Goal: Task Accomplishment & Management: Complete application form

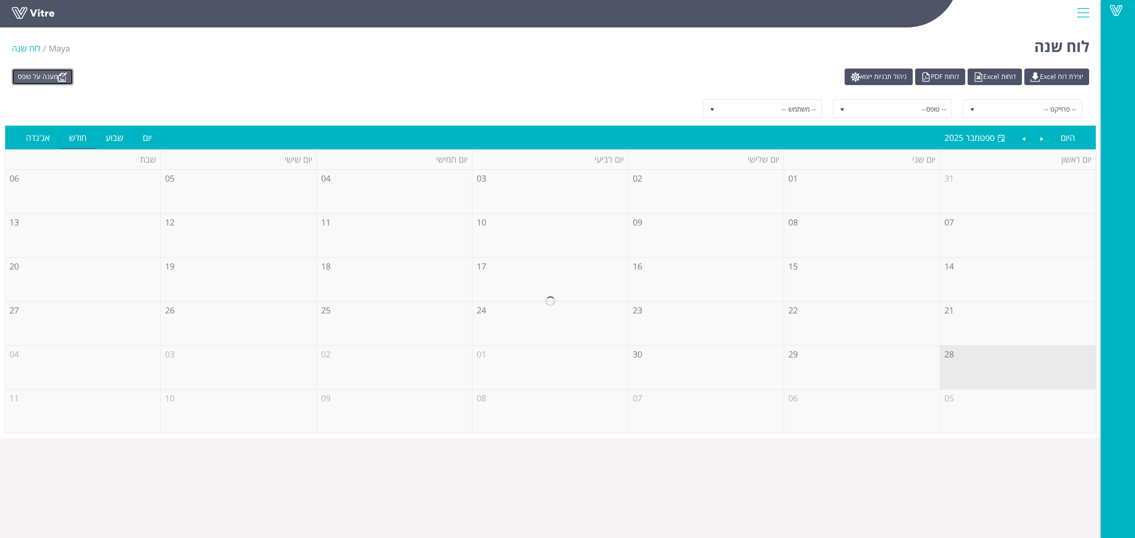
click at [60, 79] on link "מענה על טופס" at bounding box center [42, 77] width 61 height 17
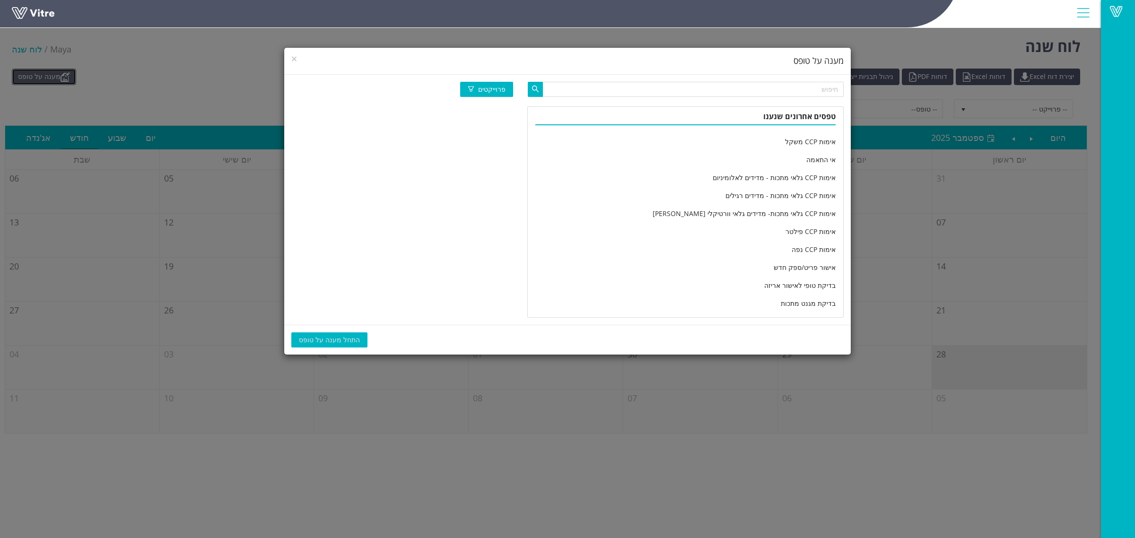
scroll to position [1557, 0]
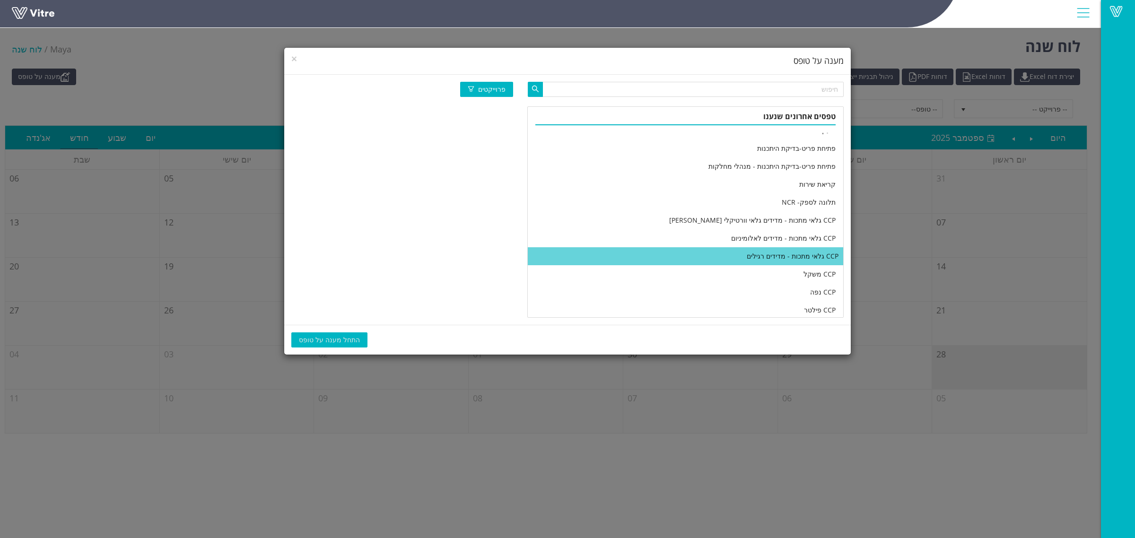
click at [691, 251] on li "CCP גלאי מתכות - מדידים רגילים" at bounding box center [685, 256] width 315 height 18
click at [332, 341] on span "התחל מענה על טופס" at bounding box center [329, 340] width 61 height 10
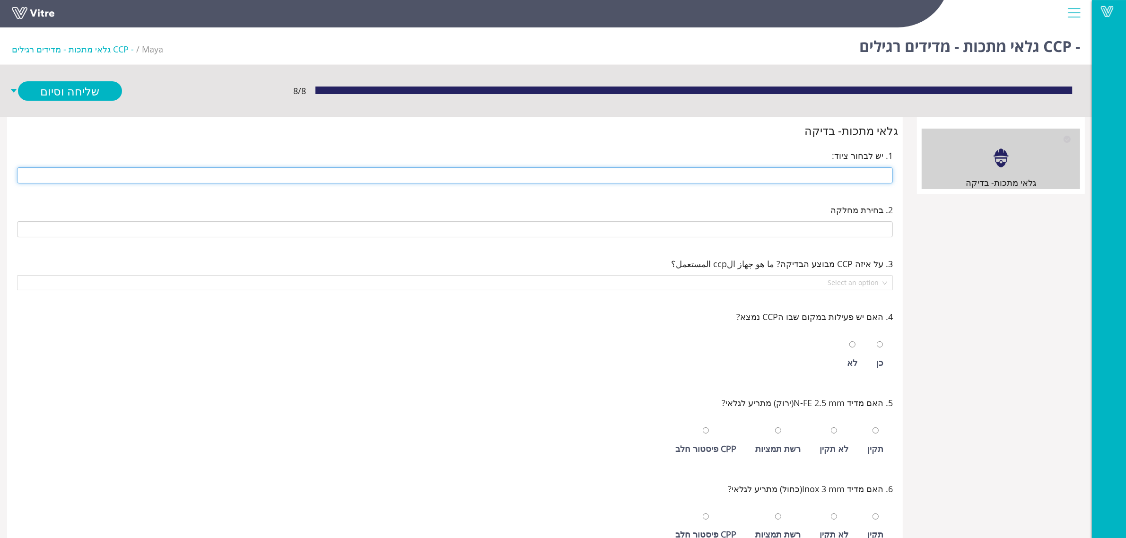
click at [840, 172] on input "text" at bounding box center [455, 175] width 876 height 16
type input "242 14 ראש - גלוטן"
type input "E-05 חדר אריזת גלוטן"
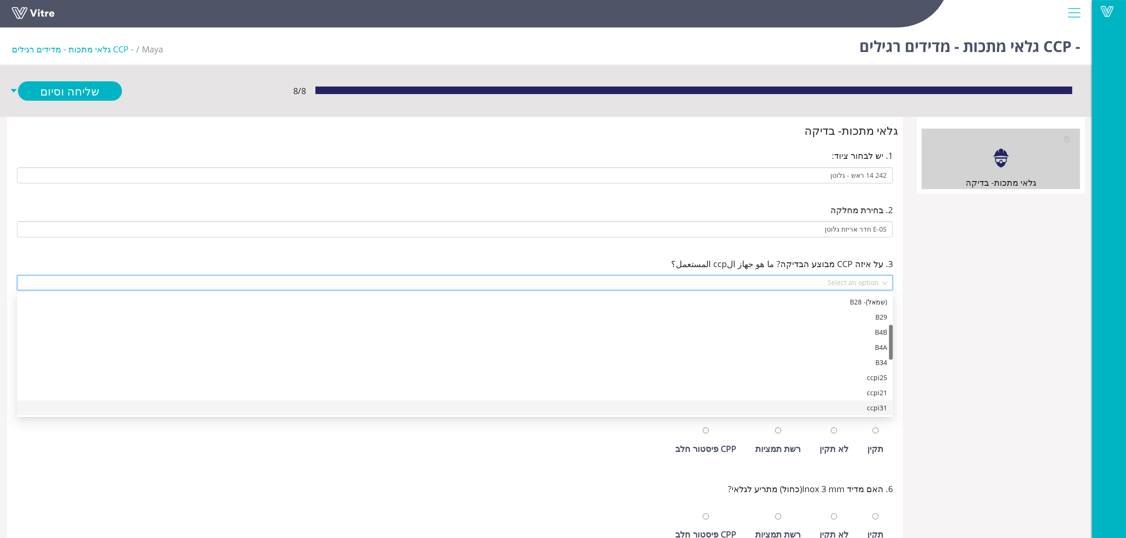
scroll to position [121, 0]
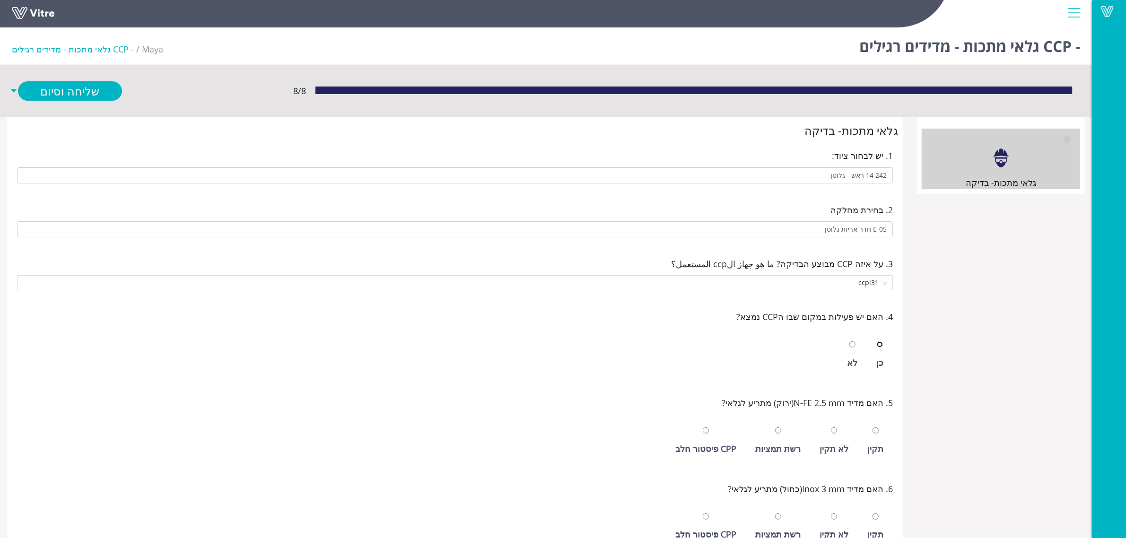
click at [877, 341] on input "radio" at bounding box center [880, 344] width 6 height 6
radio input "true"
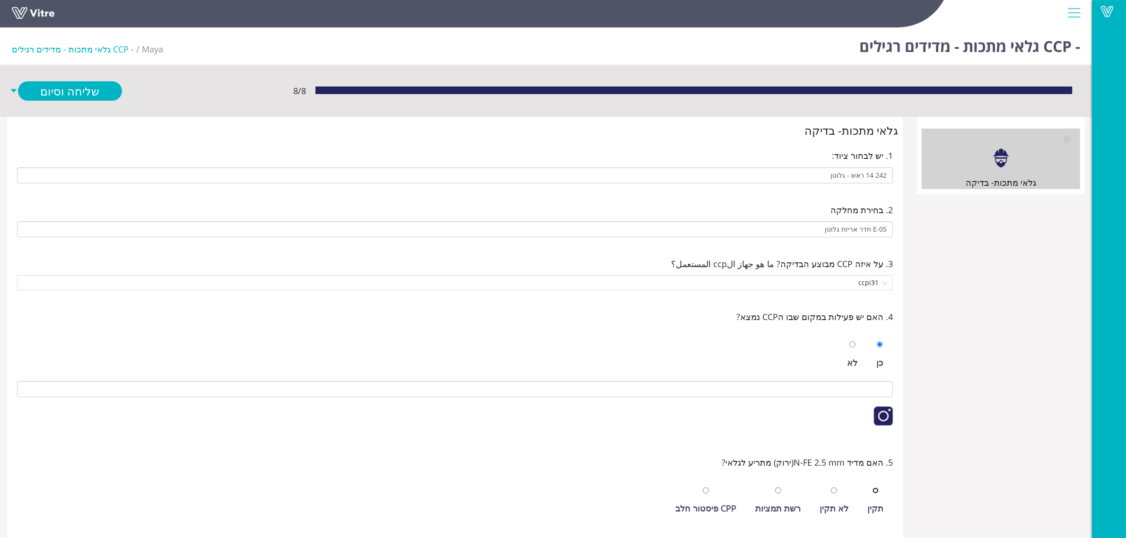
click at [872, 488] on input "radio" at bounding box center [875, 491] width 6 height 6
radio input "true"
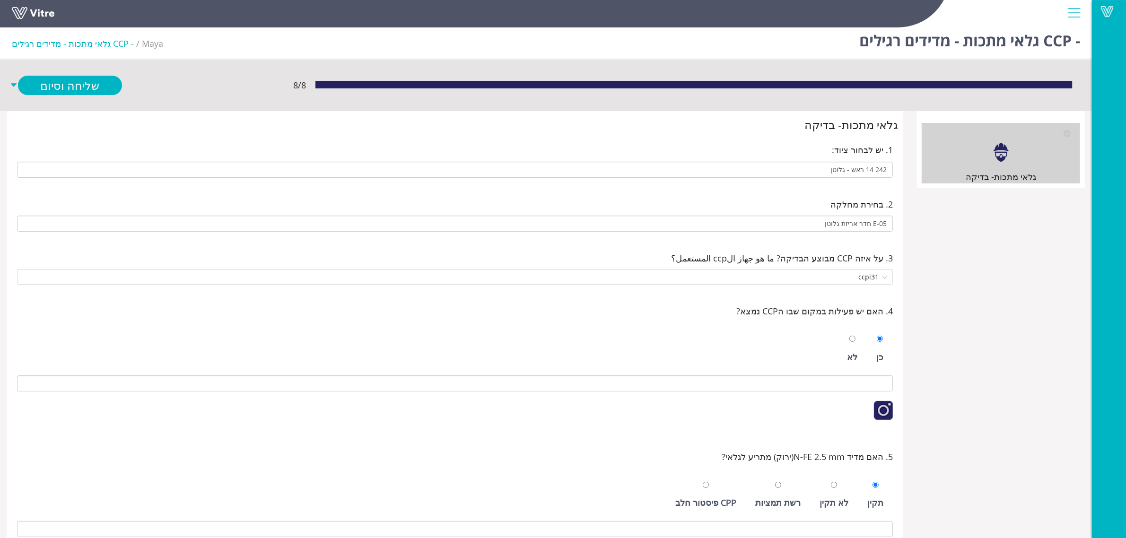
scroll to position [296, 0]
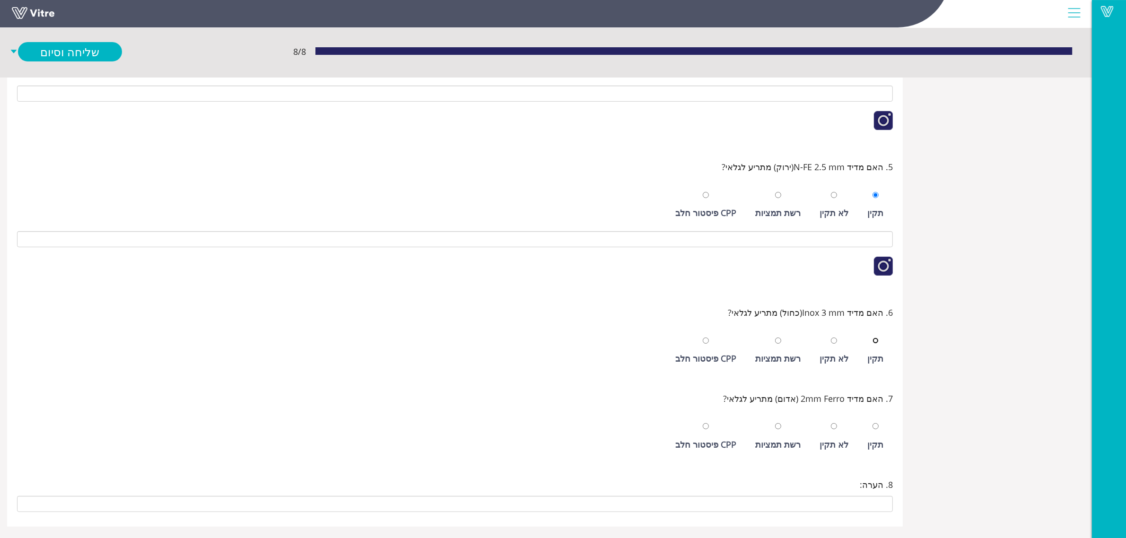
click at [872, 338] on input "radio" at bounding box center [875, 341] width 6 height 6
radio input "true"
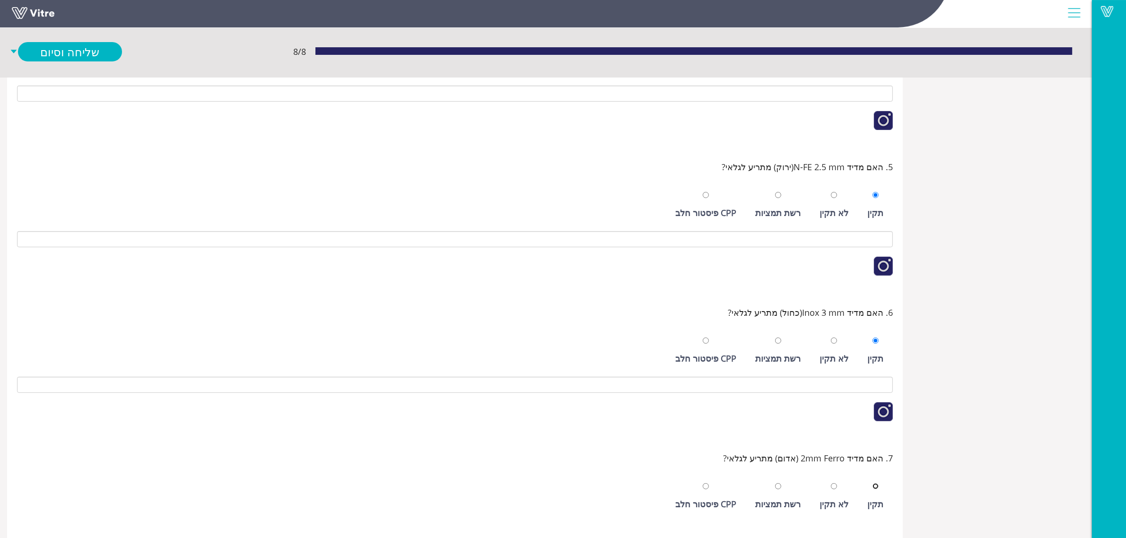
click at [872, 483] on input "radio" at bounding box center [875, 486] width 6 height 6
radio input "true"
click at [57, 70] on link "שלח ופתח חדש" at bounding box center [70, 71] width 104 height 19
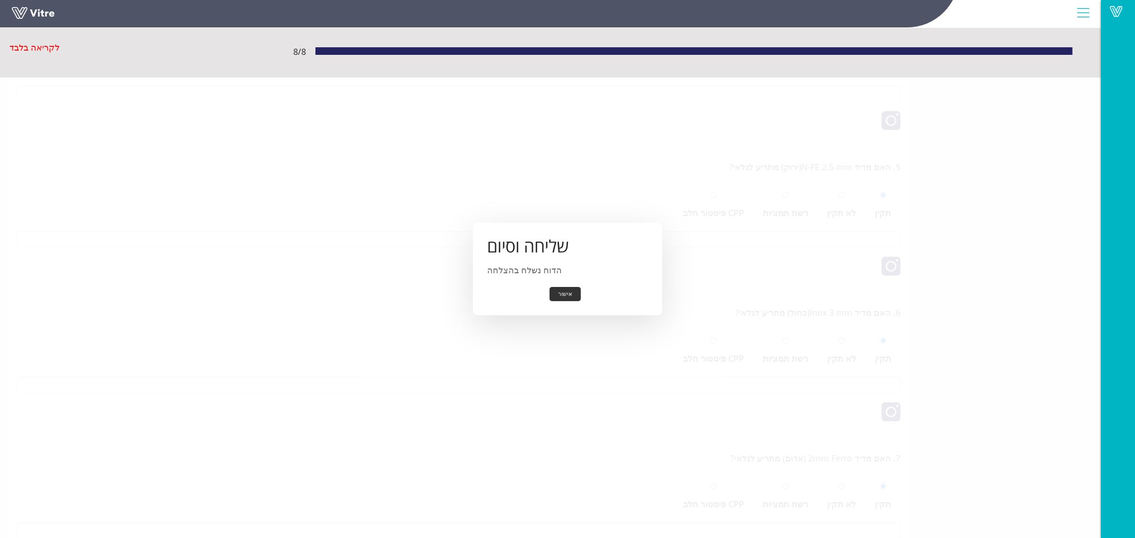
click at [567, 295] on button "אישור" at bounding box center [565, 294] width 31 height 15
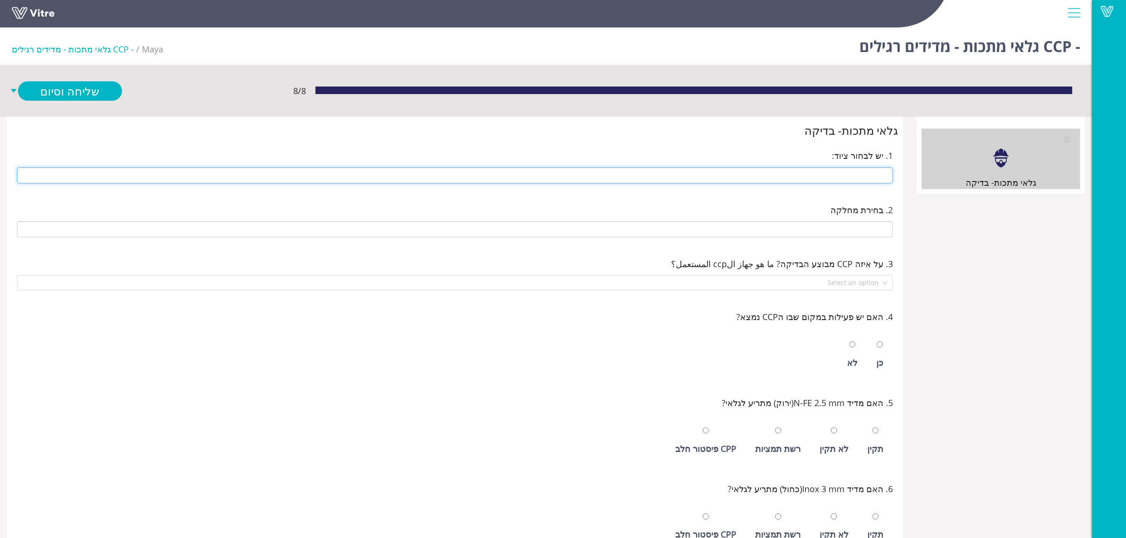
click at [793, 171] on input "text" at bounding box center [455, 175] width 876 height 16
type input "246 1/2 קילו סלקטד"
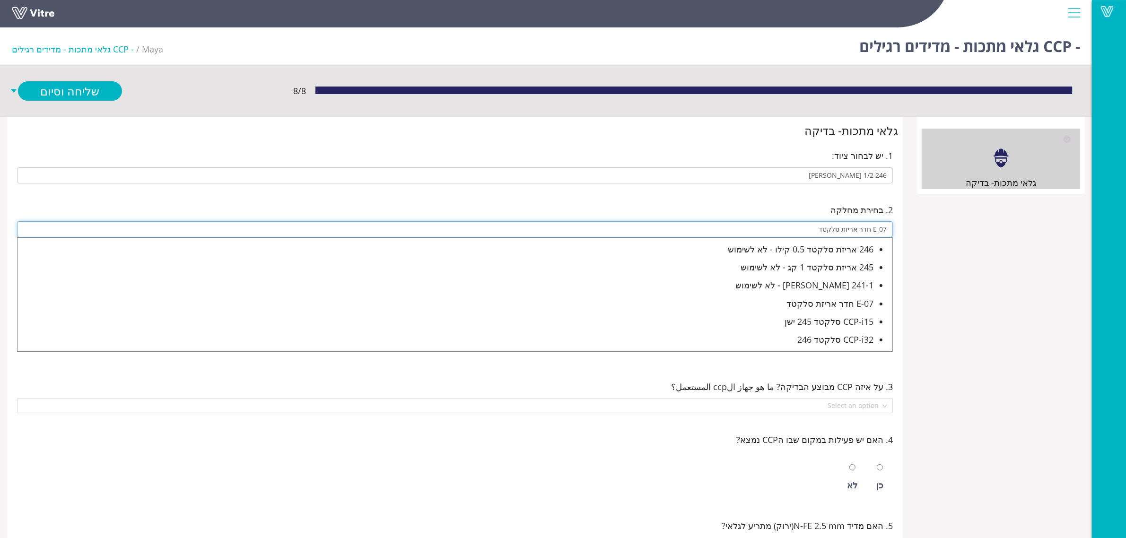
type input "E-07 חדר אריזת סלקטד"
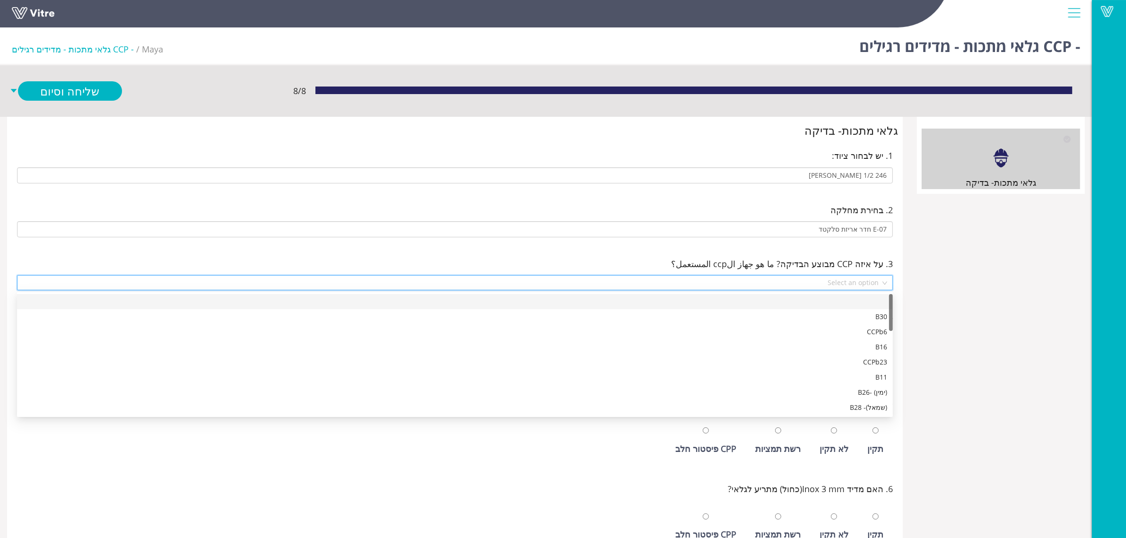
scroll to position [317, 0]
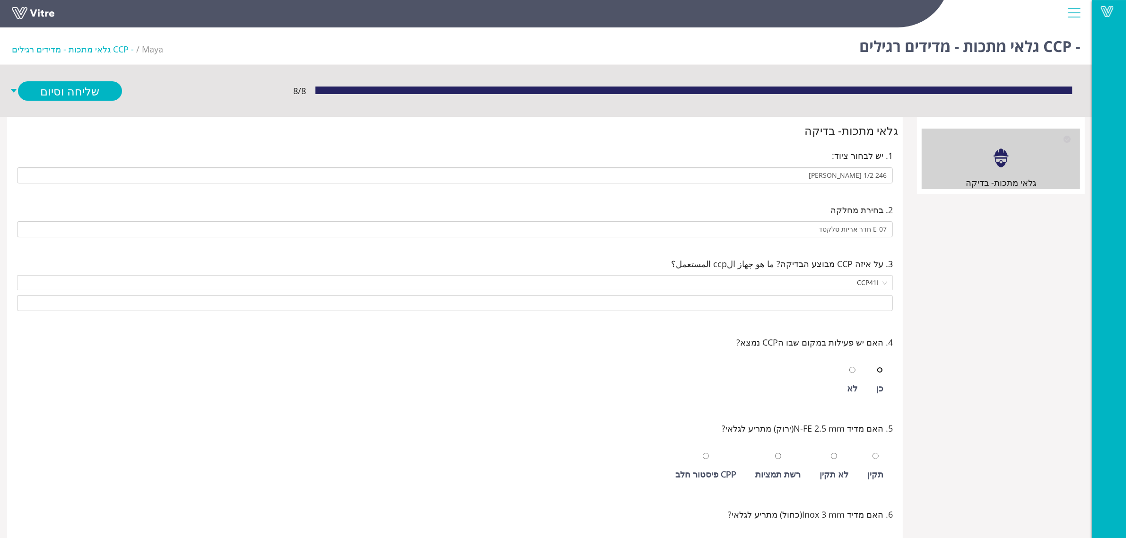
click at [877, 367] on input "radio" at bounding box center [880, 370] width 6 height 6
radio input "true"
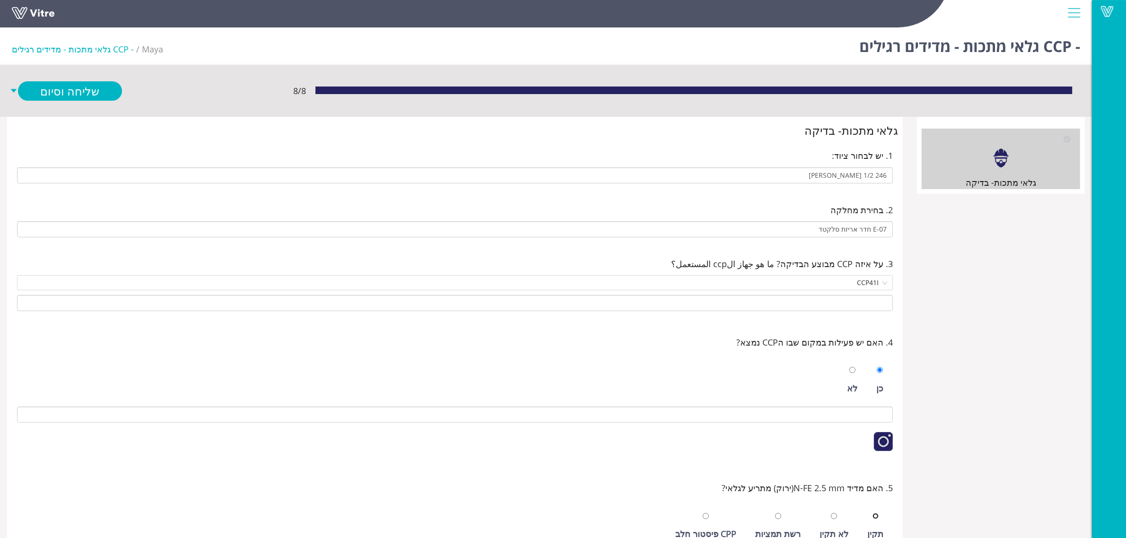
click at [872, 513] on input "radio" at bounding box center [875, 516] width 6 height 6
radio input "true"
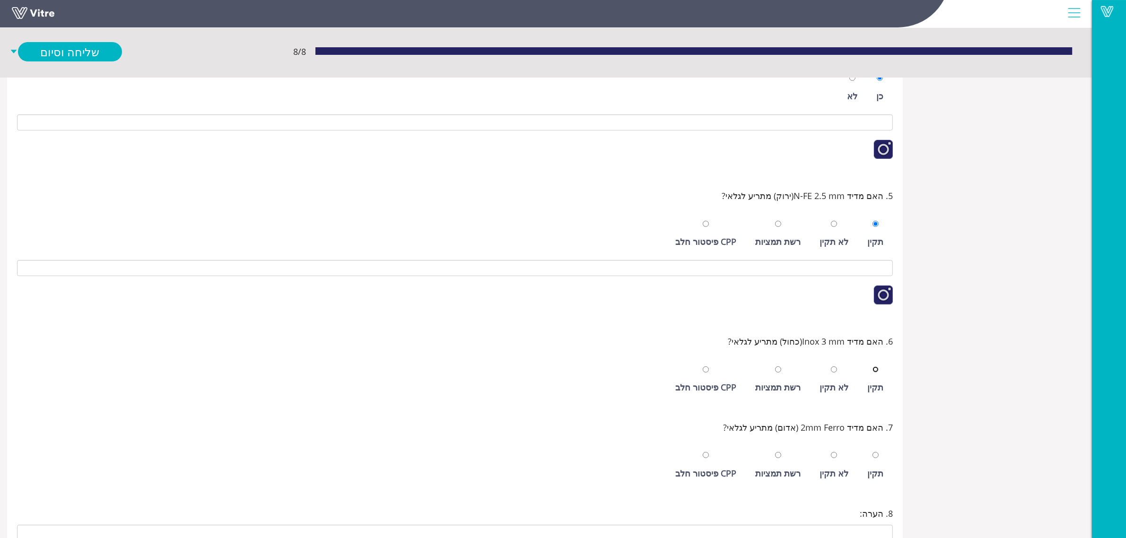
click at [872, 366] on input "radio" at bounding box center [875, 369] width 6 height 6
radio input "true"
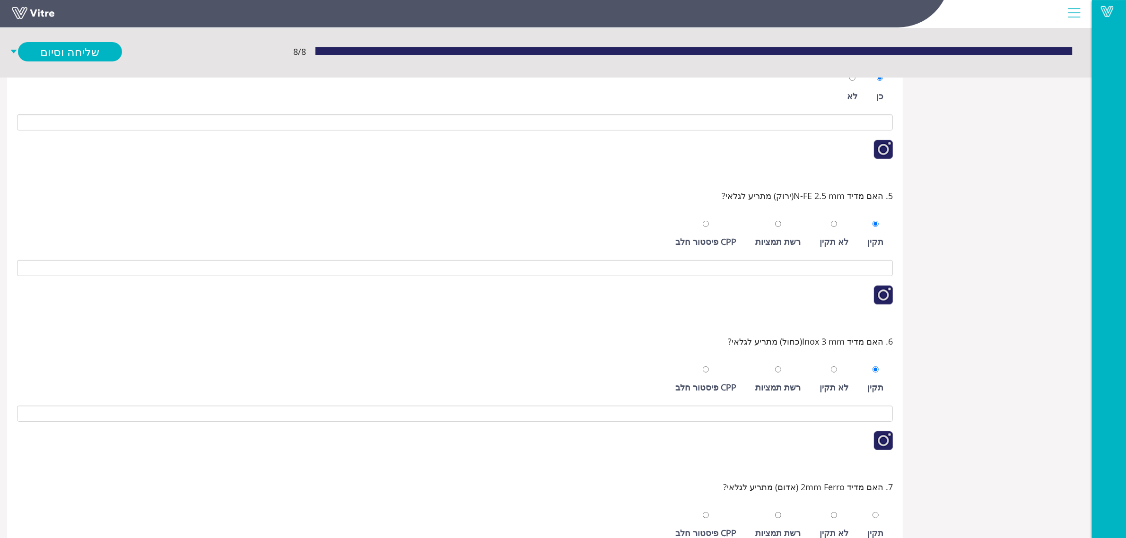
scroll to position [396, 0]
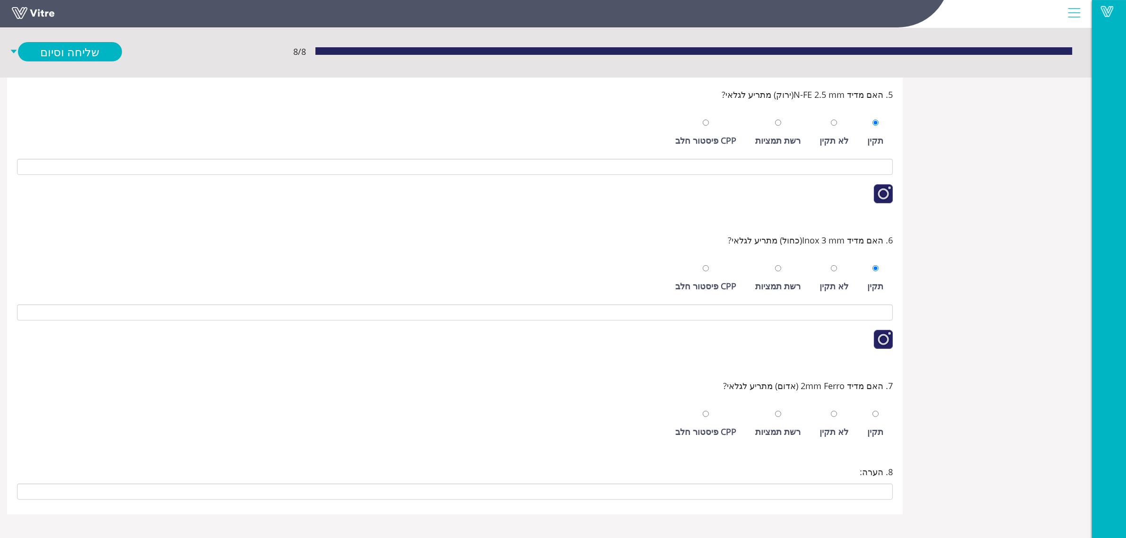
click at [890, 437] on div "תקין לא תקין רשת תמציות CPP פיסטור חלב" at bounding box center [455, 422] width 876 height 48
drag, startPoint x: 882, startPoint y: 436, endPoint x: 857, endPoint y: 433, distance: 25.3
click at [881, 436] on div "תקין" at bounding box center [875, 431] width 16 height 13
radio input "true"
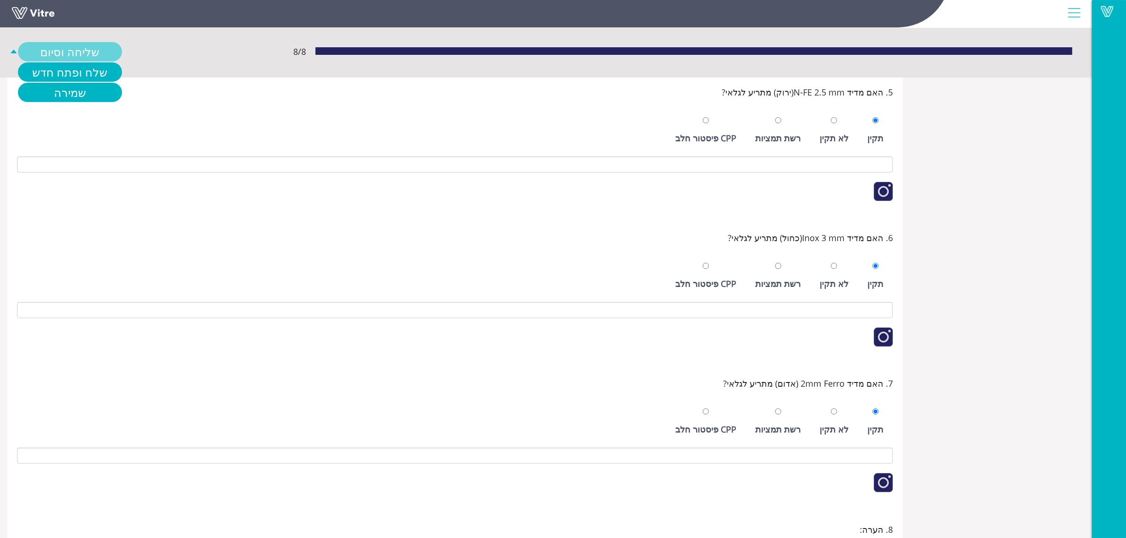
click at [85, 44] on link "שליחה וסיום" at bounding box center [70, 51] width 104 height 19
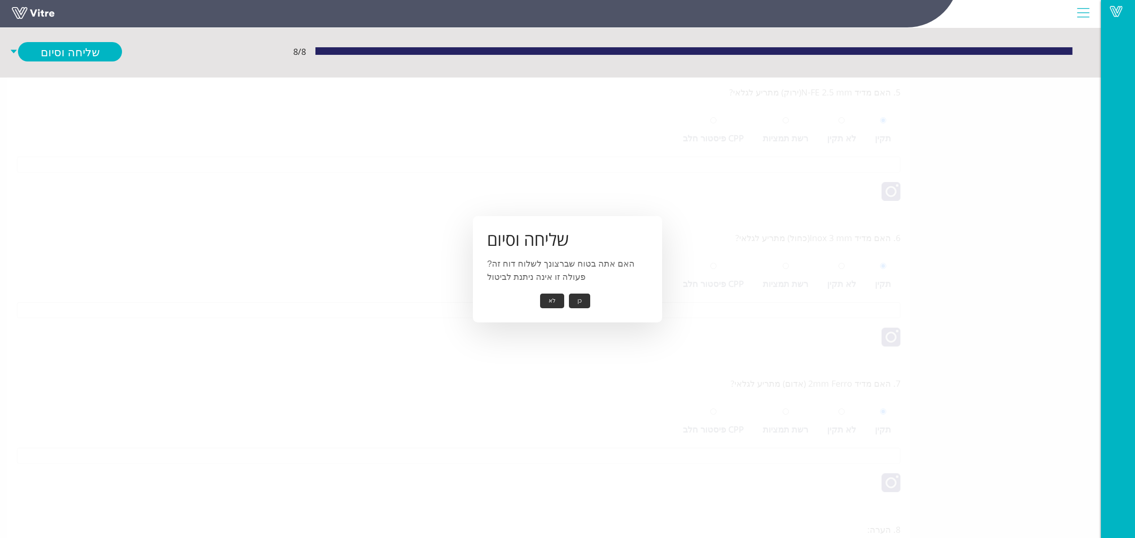
click at [575, 298] on button "כן" at bounding box center [579, 301] width 21 height 15
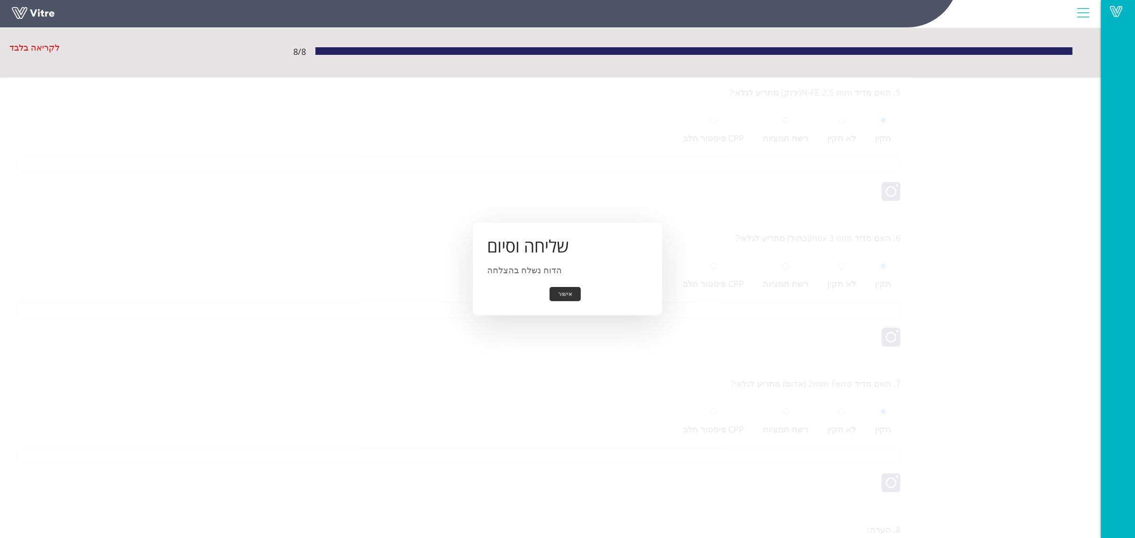
click at [569, 297] on button "אישור" at bounding box center [565, 294] width 31 height 15
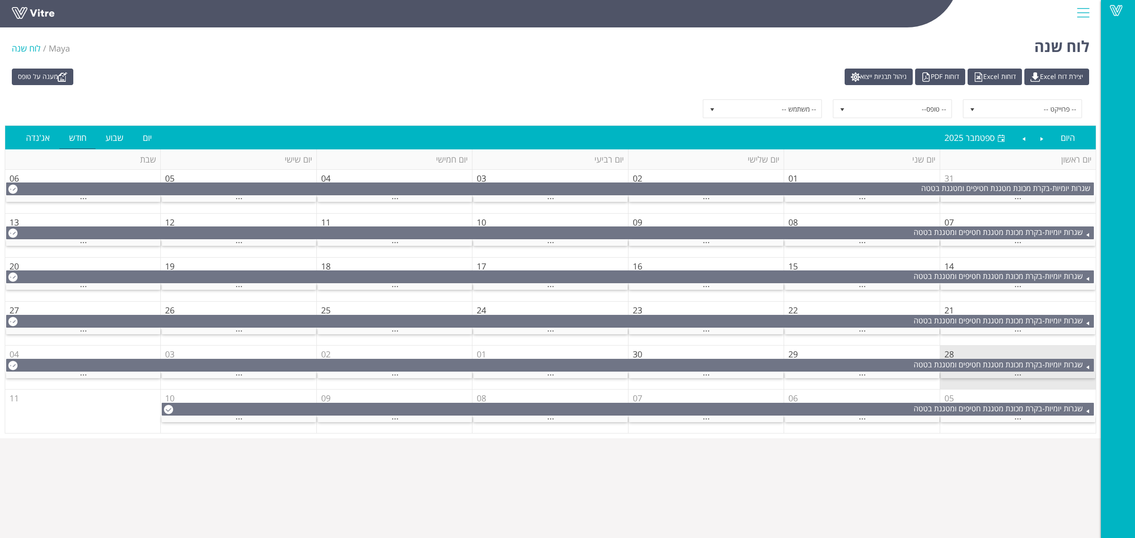
click at [1022, 375] on div "..." at bounding box center [1018, 375] width 155 height 6
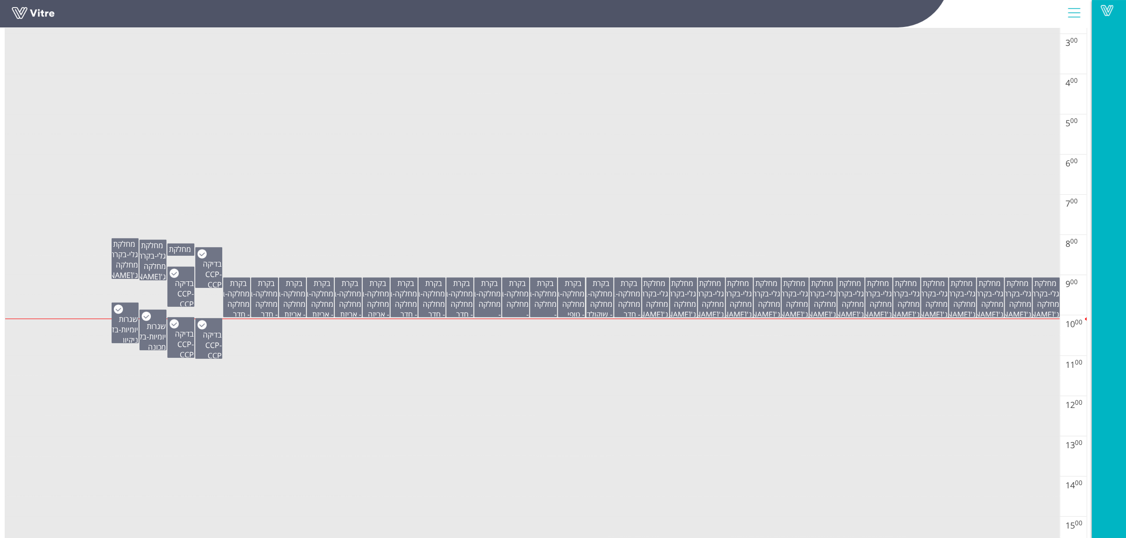
scroll to position [236, 0]
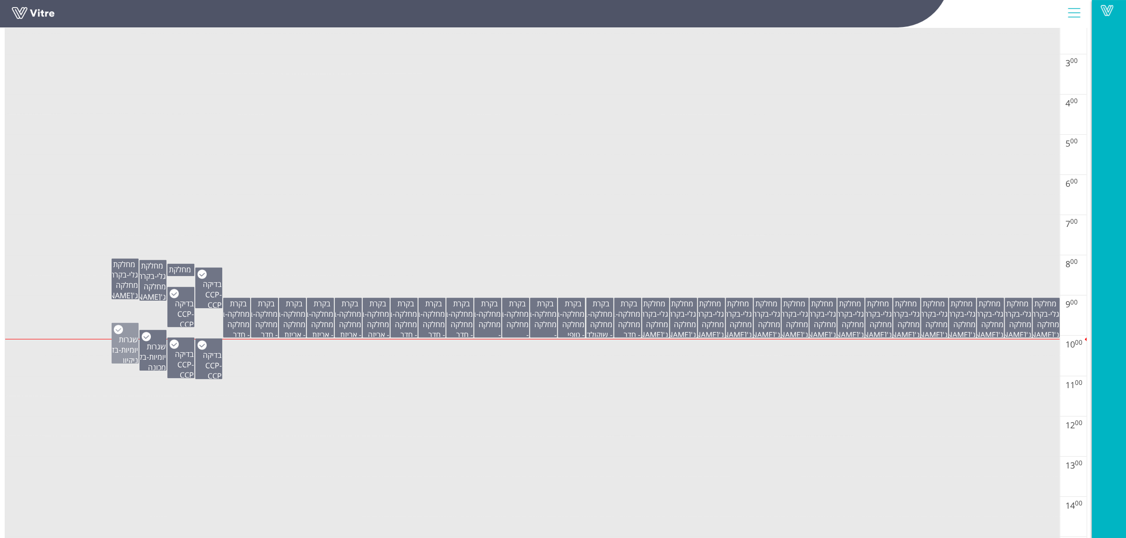
click at [124, 340] on span "שגרות יומיות" at bounding box center [128, 344] width 19 height 21
click at [156, 355] on span "שגרות יומיות" at bounding box center [156, 351] width 19 height 21
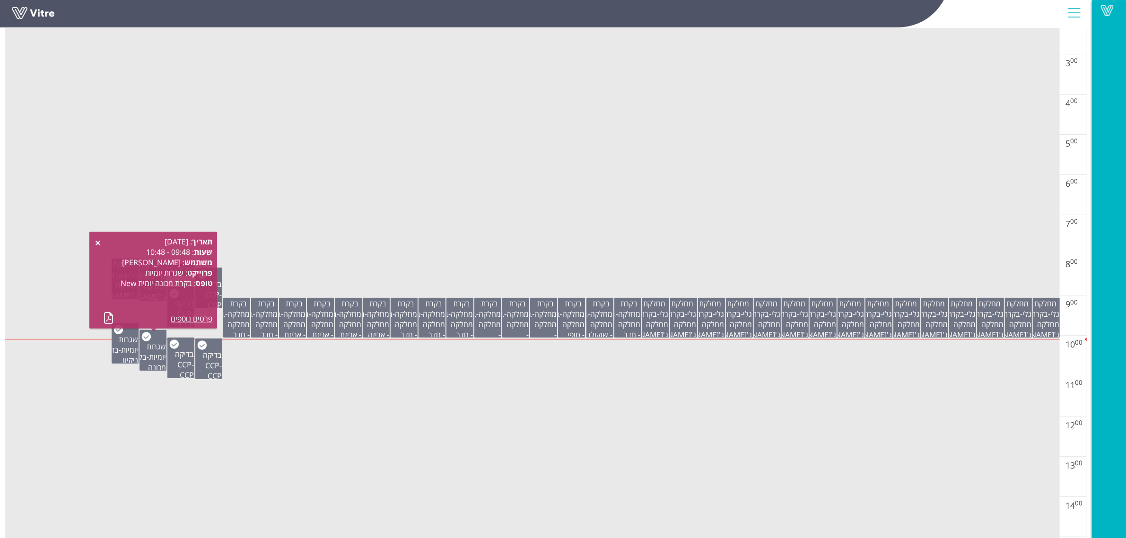
click at [204, 334] on td at bounding box center [532, 326] width 1055 height 20
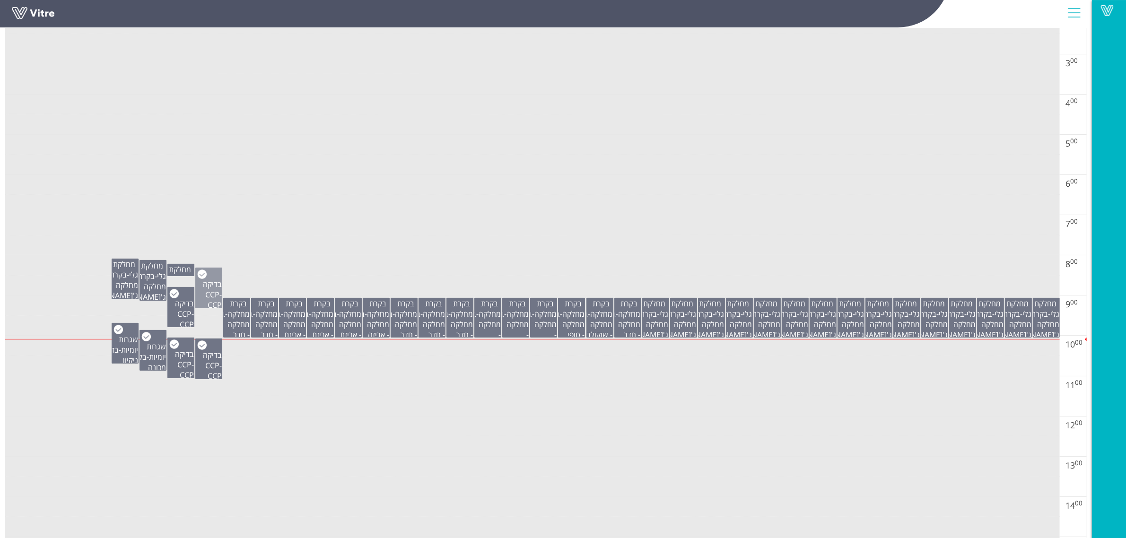
click at [211, 301] on span "CCP גלאי מתכות - מדידים גלאי וורטיקלי [PERSON_NAME]" at bounding box center [192, 336] width 59 height 73
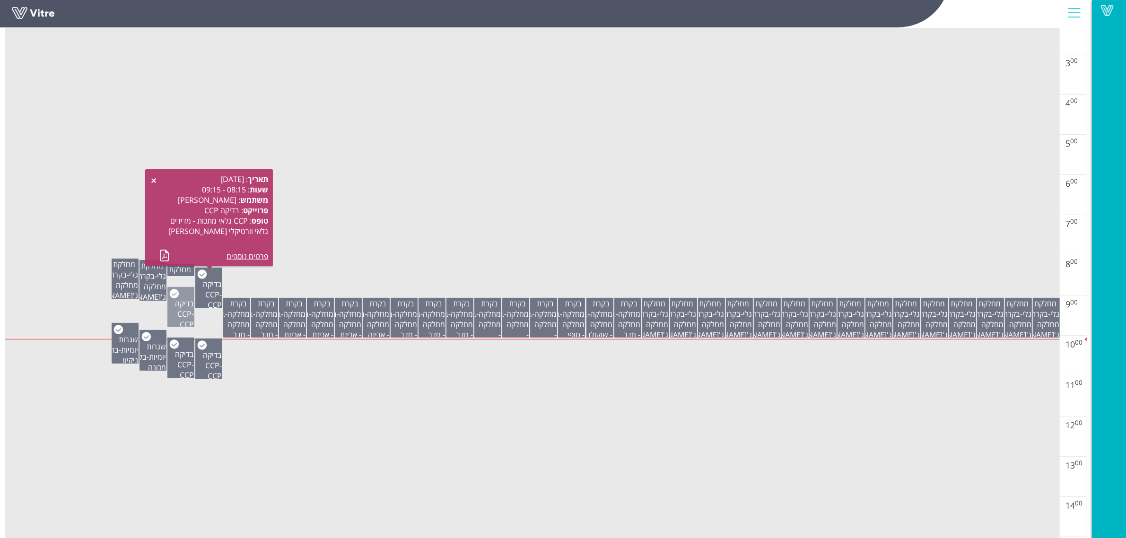
click at [178, 311] on span "בדיקה CCP" at bounding box center [184, 308] width 19 height 21
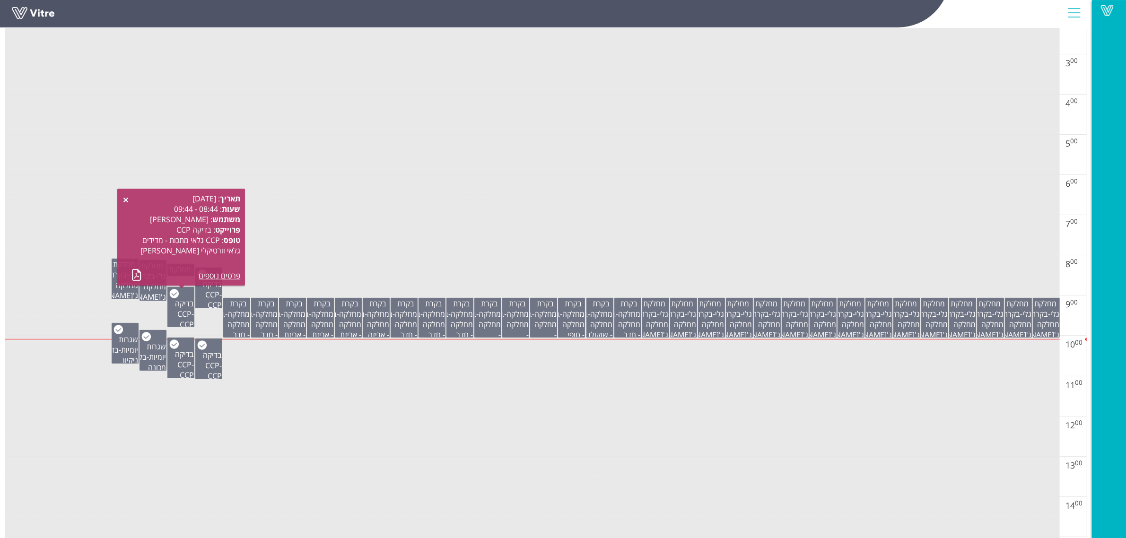
click at [405, 225] on td at bounding box center [532, 225] width 1055 height 20
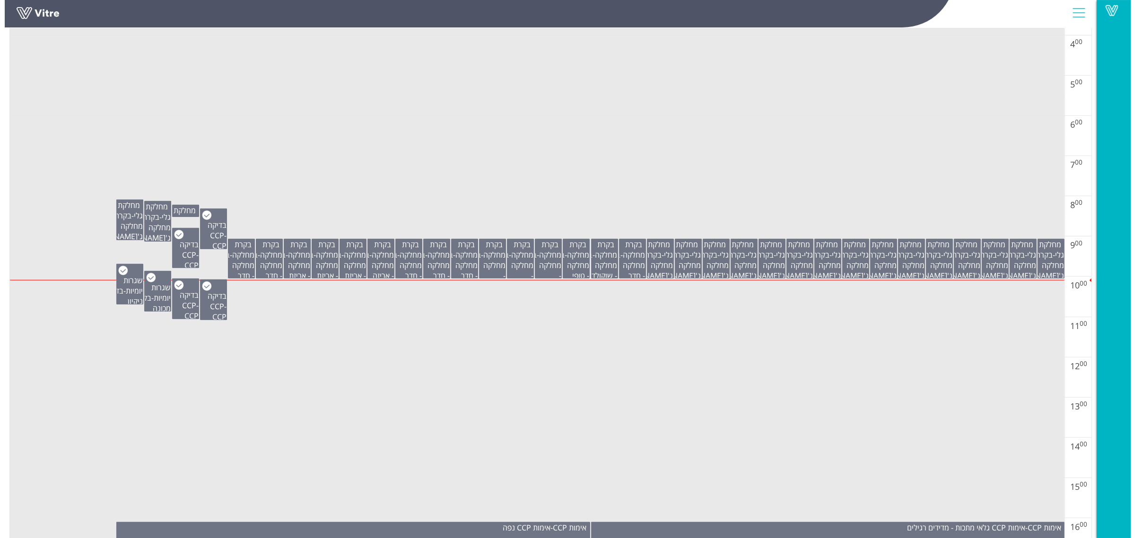
scroll to position [0, 0]
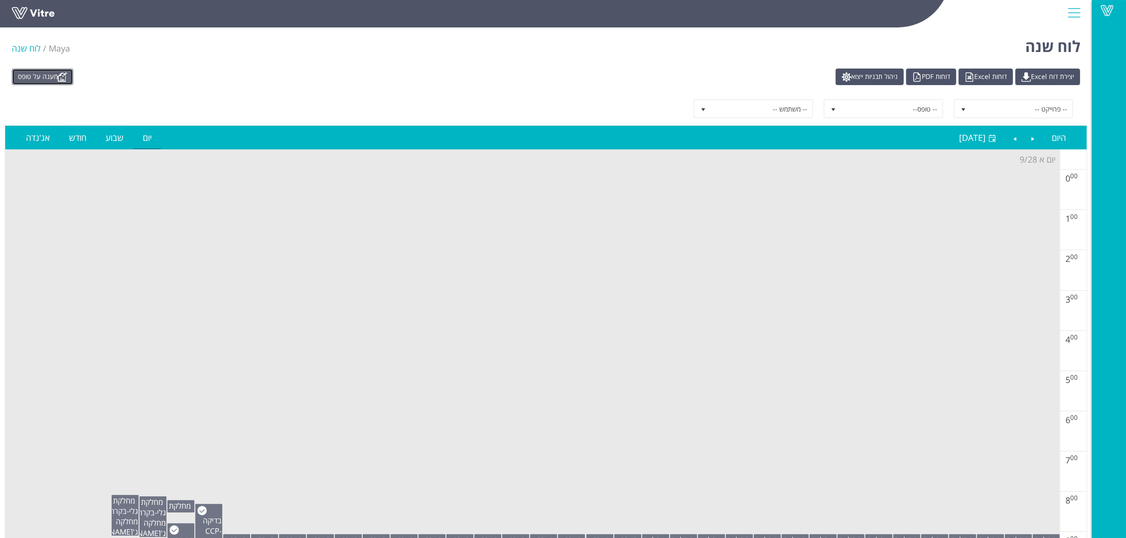
click at [63, 79] on img at bounding box center [62, 76] width 9 height 9
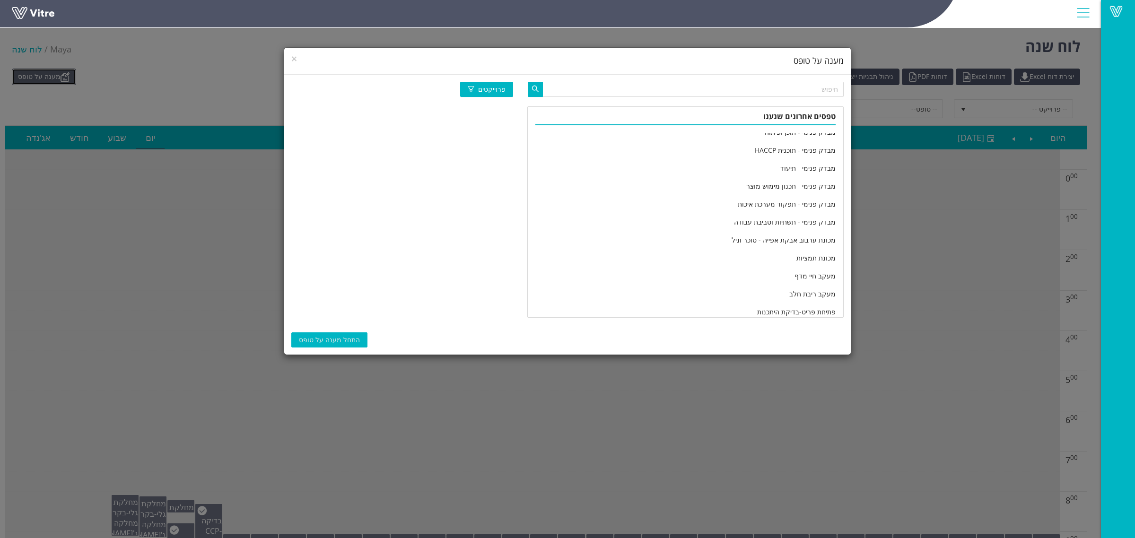
scroll to position [1557, 0]
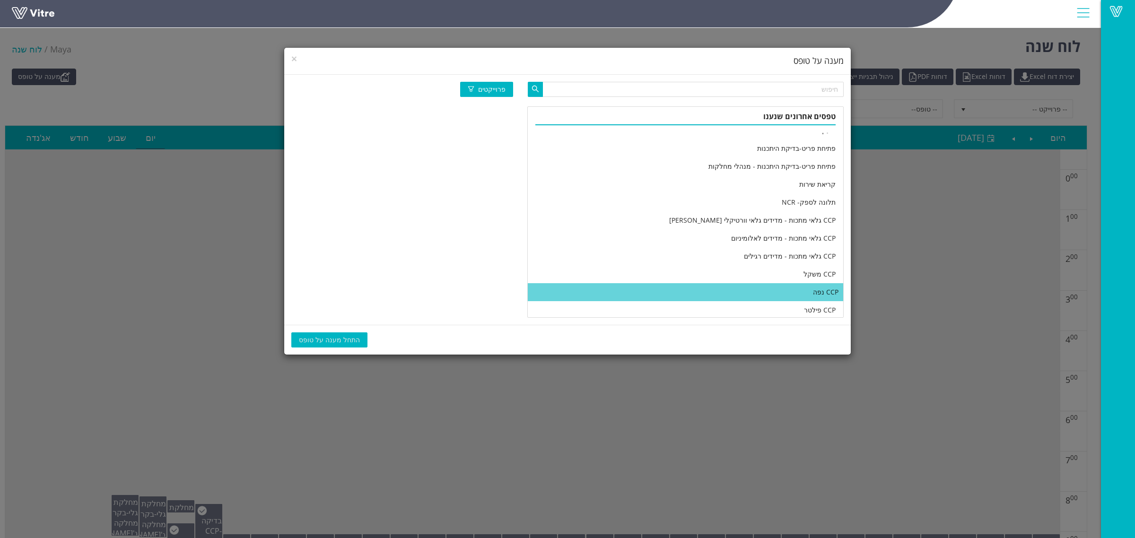
click at [680, 294] on li "CCP נפה" at bounding box center [685, 292] width 315 height 18
click at [331, 343] on span "התחל מענה על טופס" at bounding box center [329, 340] width 61 height 10
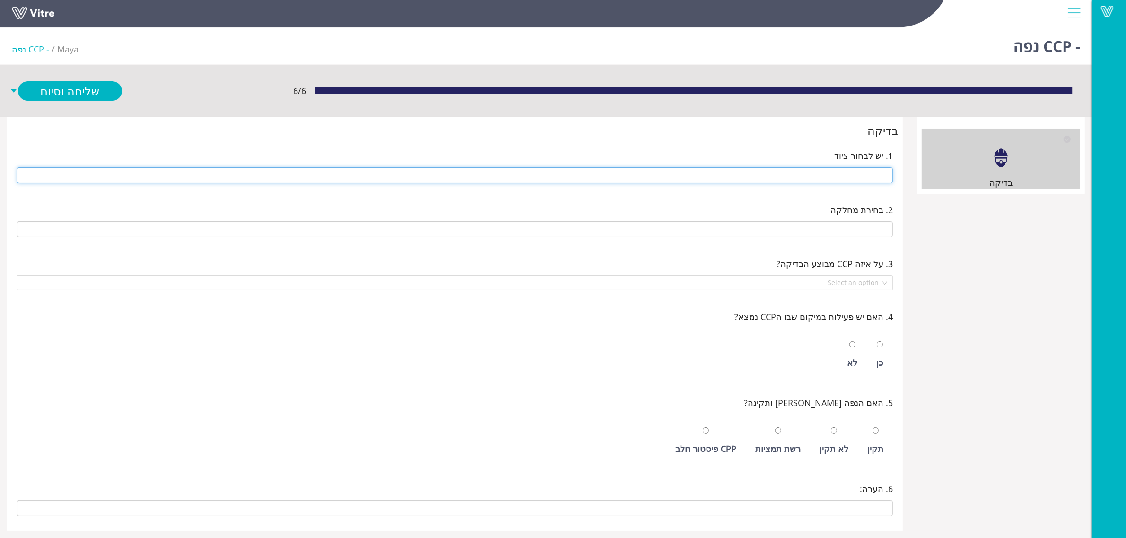
click at [786, 180] on input "text" at bounding box center [455, 175] width 876 height 16
type input "ר"
type input "216 נפות"
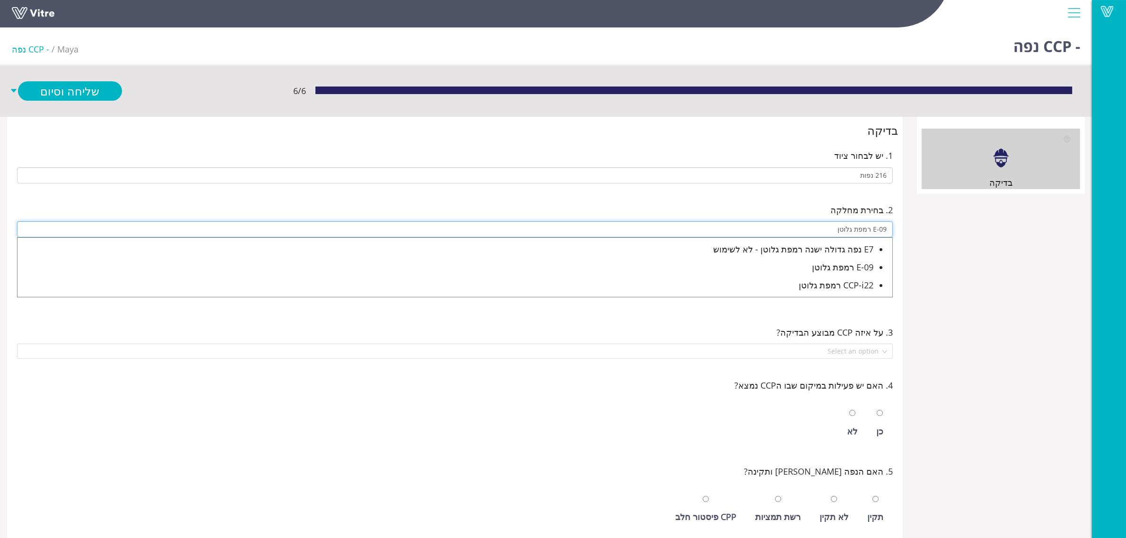
type input "E-09 רמפת גלוטן"
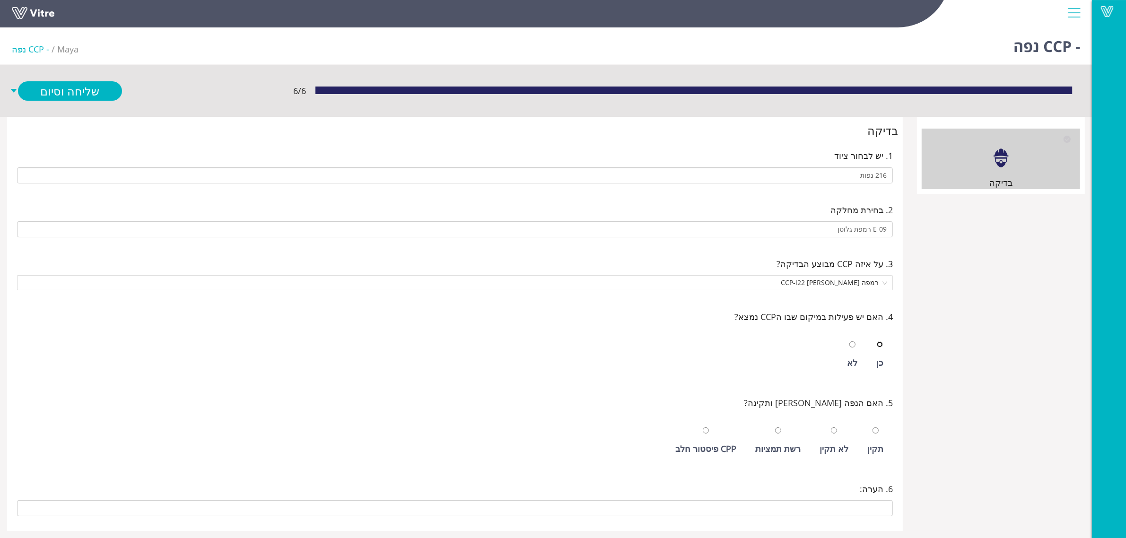
click at [877, 341] on input "radio" at bounding box center [880, 344] width 6 height 6
radio input "true"
click at [875, 448] on div "תקין" at bounding box center [875, 448] width 16 height 13
radio input "true"
click at [77, 105] on link "שלח ופתח חדש" at bounding box center [70, 111] width 104 height 19
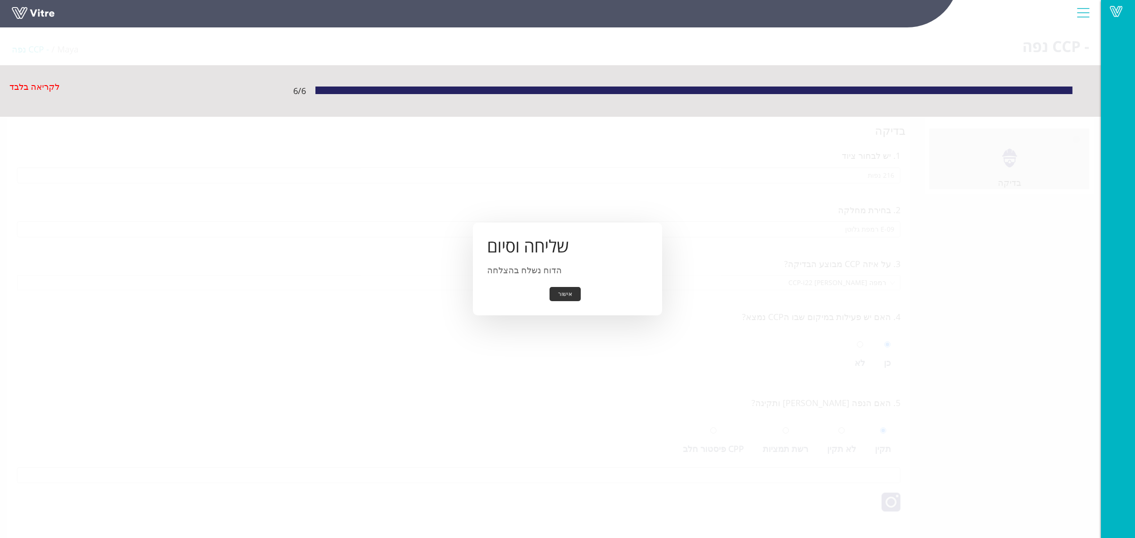
click at [555, 289] on button "אישור" at bounding box center [565, 294] width 31 height 15
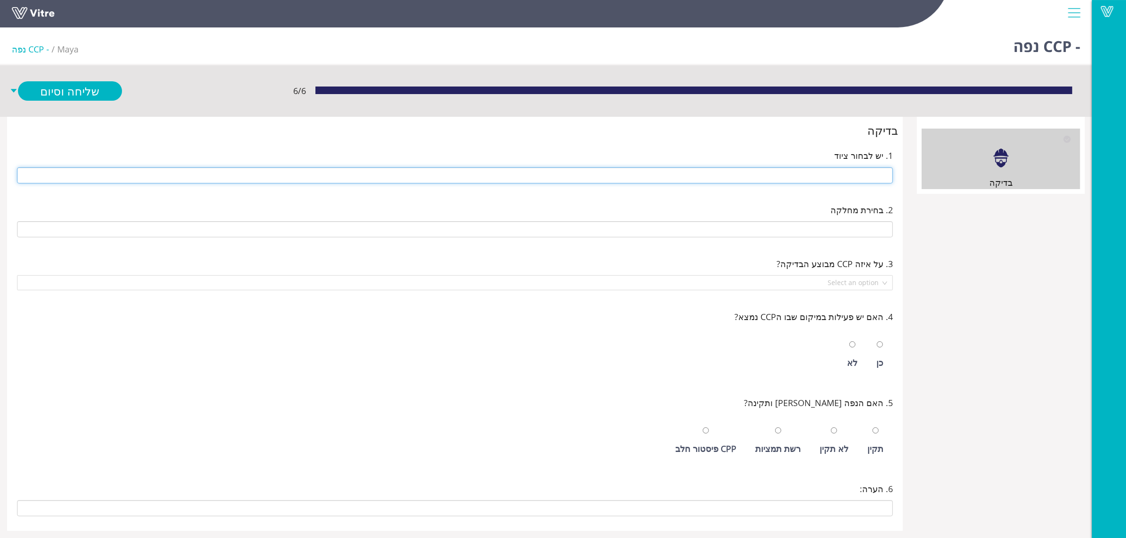
click at [747, 176] on input "text" at bounding box center [455, 175] width 876 height 16
type input "216 נפות"
type input "E-01 רמפה ניפוי ראשית"
click at [877, 341] on input "radio" at bounding box center [880, 344] width 6 height 6
radio input "true"
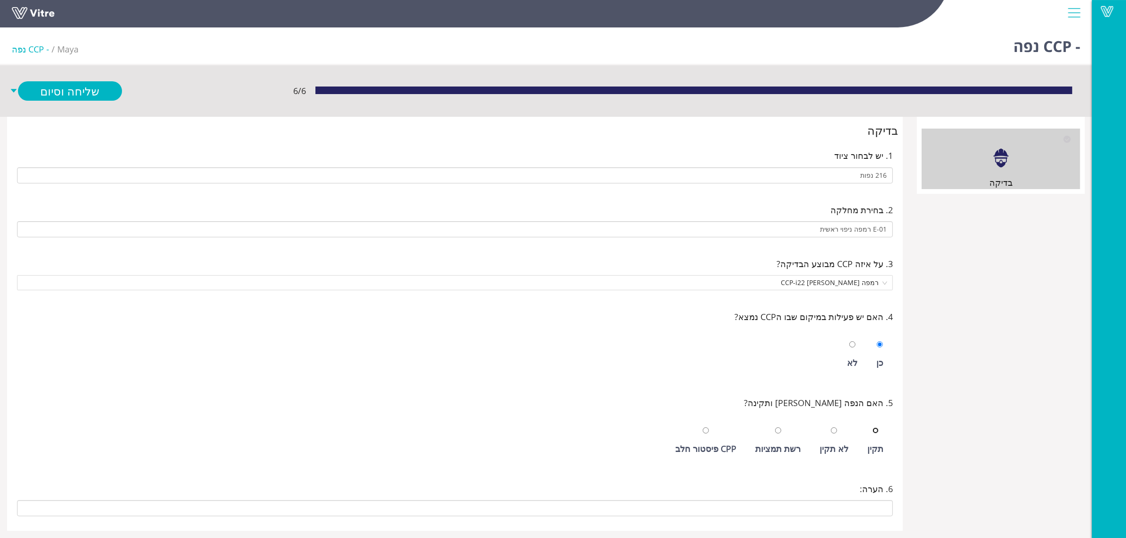
click at [872, 428] on input "radio" at bounding box center [875, 431] width 6 height 6
radio input "true"
click at [821, 276] on span "רמפה [PERSON_NAME] CCP-i22" at bounding box center [455, 283] width 864 height 14
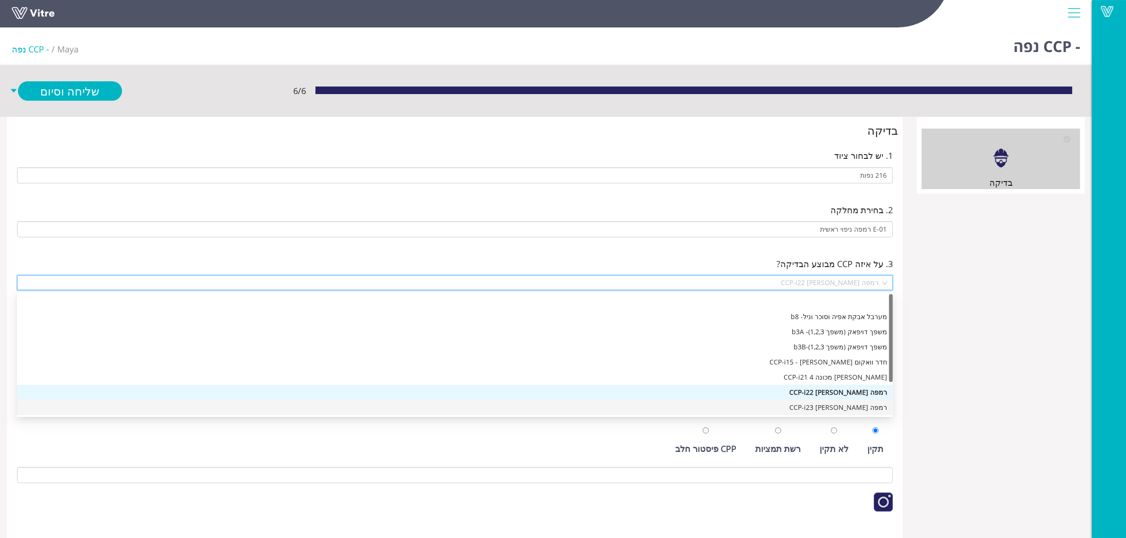
click at [856, 411] on div "רמפה [PERSON_NAME] CCP-i23" at bounding box center [455, 407] width 864 height 10
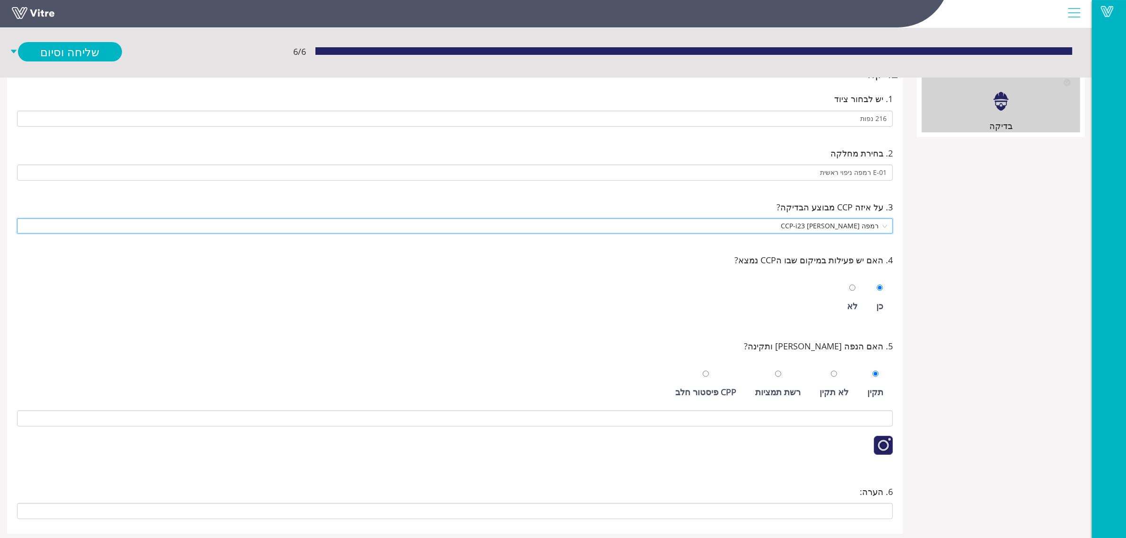
scroll to position [78, 0]
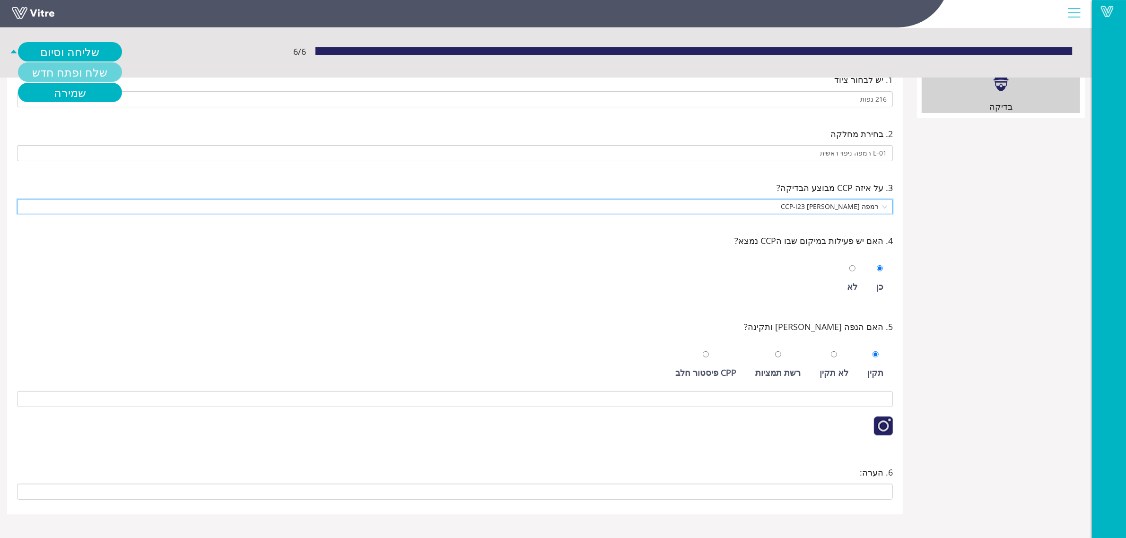
click at [58, 70] on link "שלח ופתח חדש" at bounding box center [70, 71] width 104 height 19
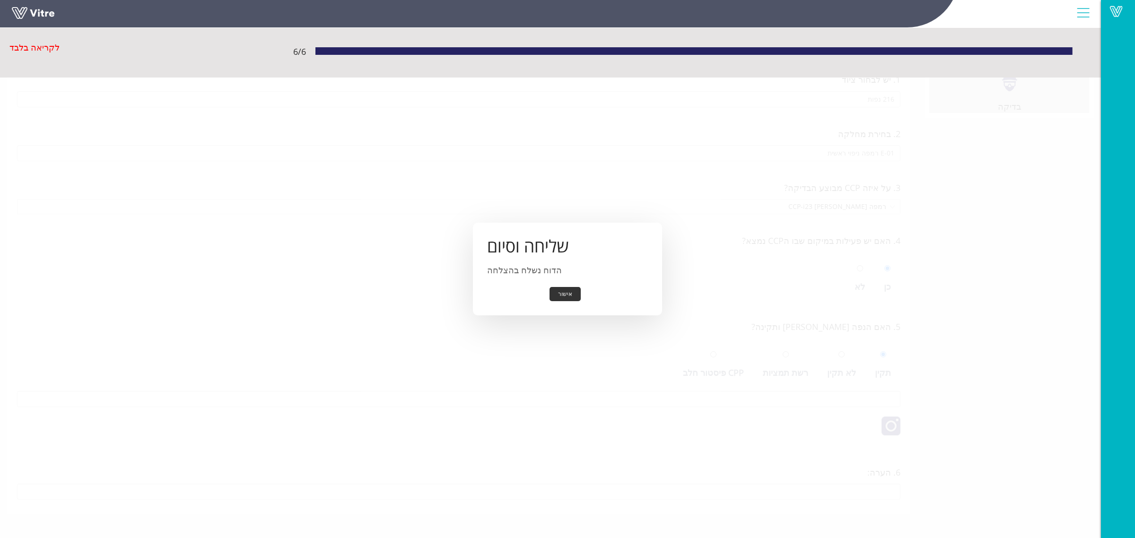
click at [566, 294] on button "אישור" at bounding box center [565, 294] width 31 height 15
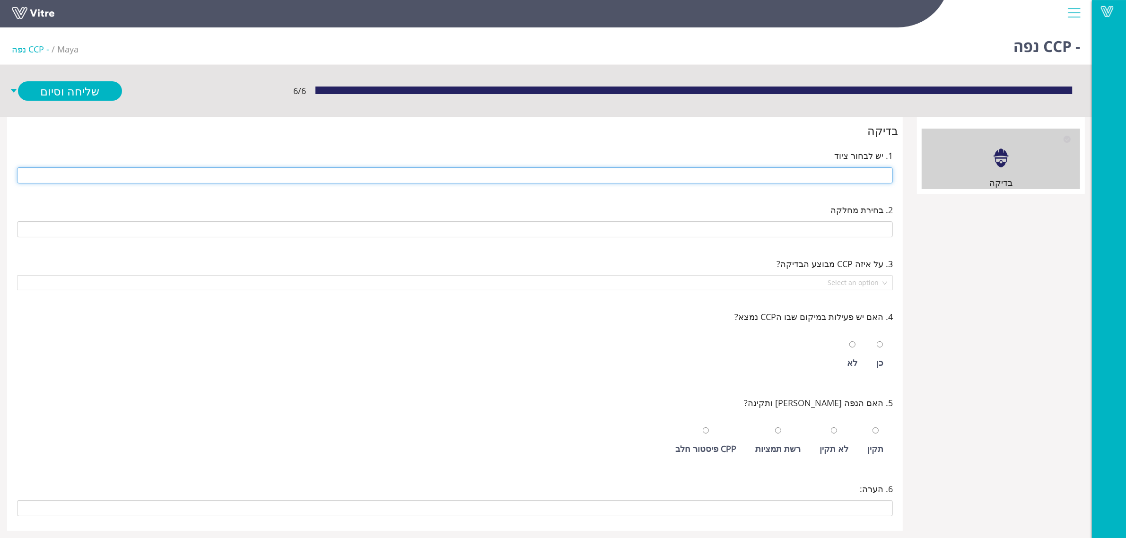
click at [823, 174] on input "text" at bounding box center [455, 175] width 876 height 16
type input "216 נפות"
type input "E-01 רמפה ניפוי ראשית"
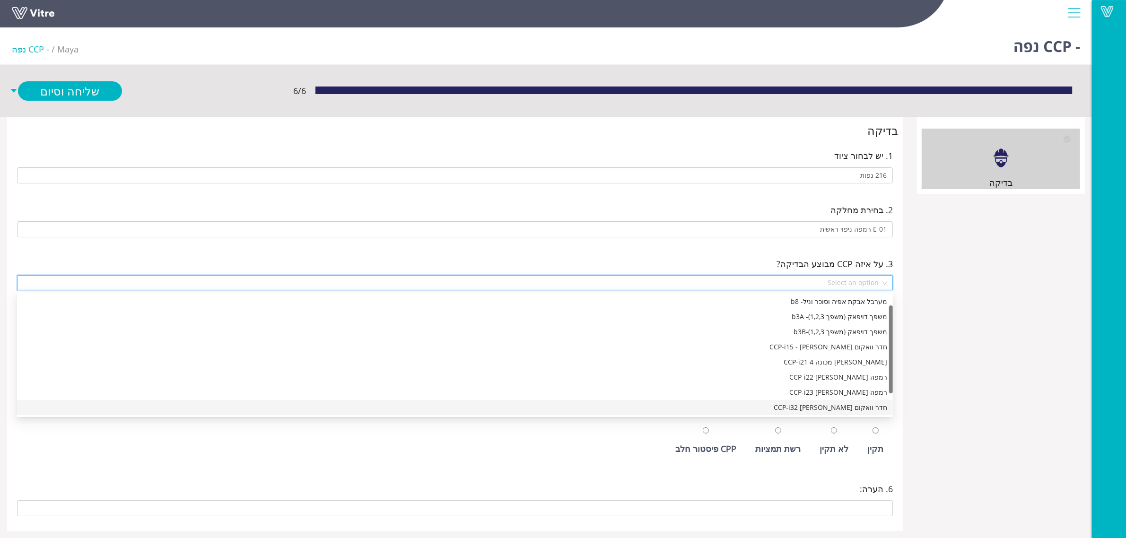
scroll to position [30, 0]
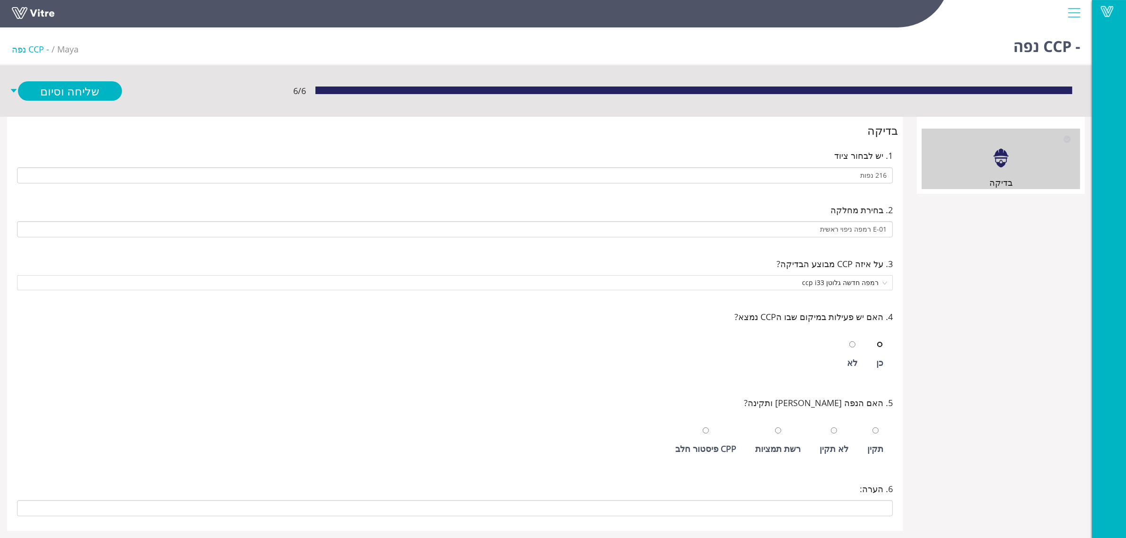
click at [877, 341] on input "radio" at bounding box center [880, 344] width 6 height 6
radio input "true"
click at [880, 443] on div "תקין" at bounding box center [875, 448] width 16 height 13
radio input "true"
click at [48, 110] on link "שלח ופתח חדש" at bounding box center [70, 111] width 104 height 19
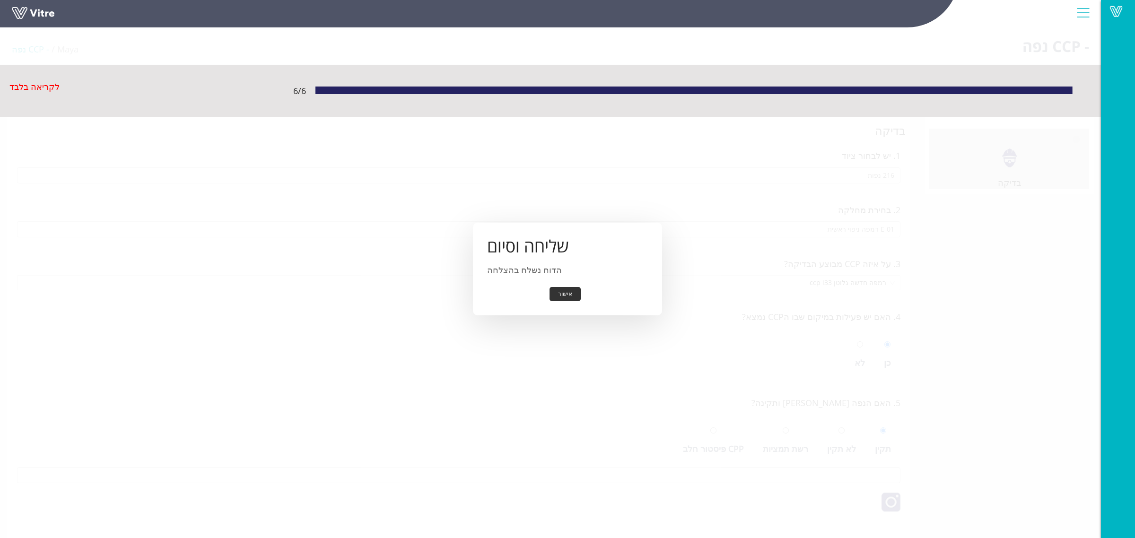
click at [561, 291] on button "אישור" at bounding box center [565, 294] width 31 height 15
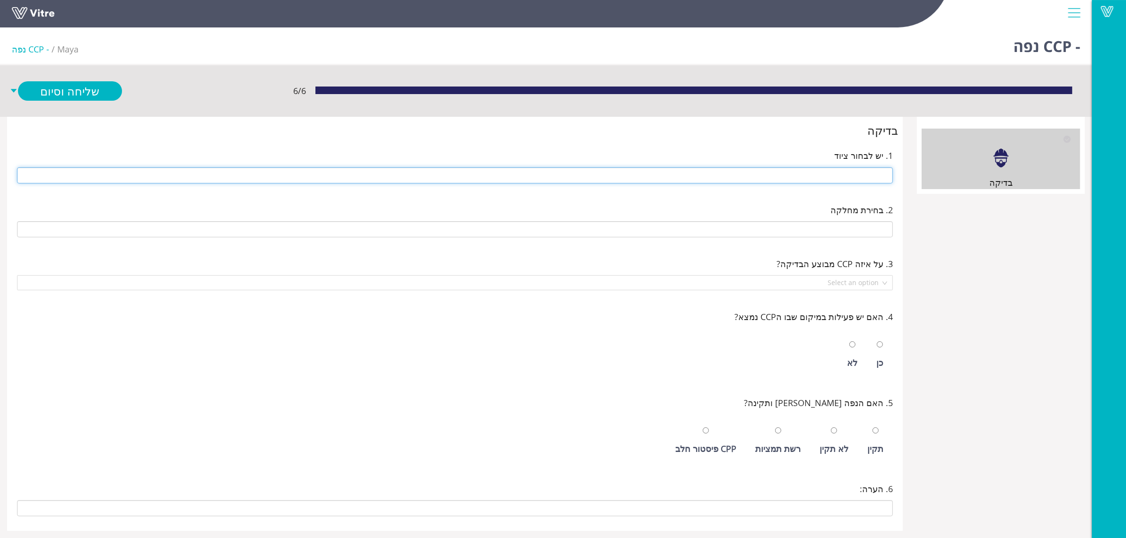
click at [845, 171] on input "text" at bounding box center [455, 175] width 876 height 16
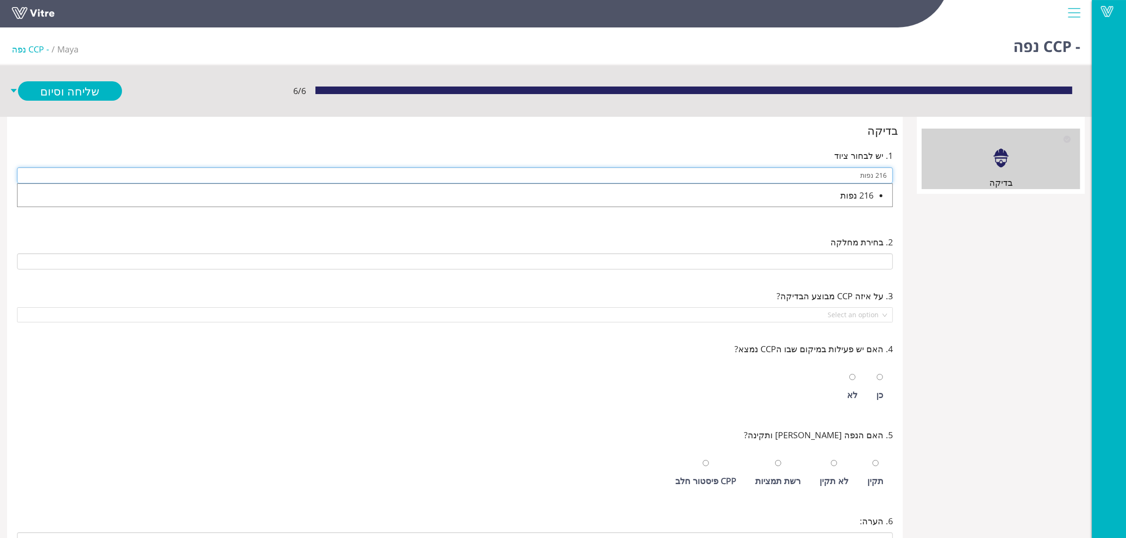
type input "216 נפות"
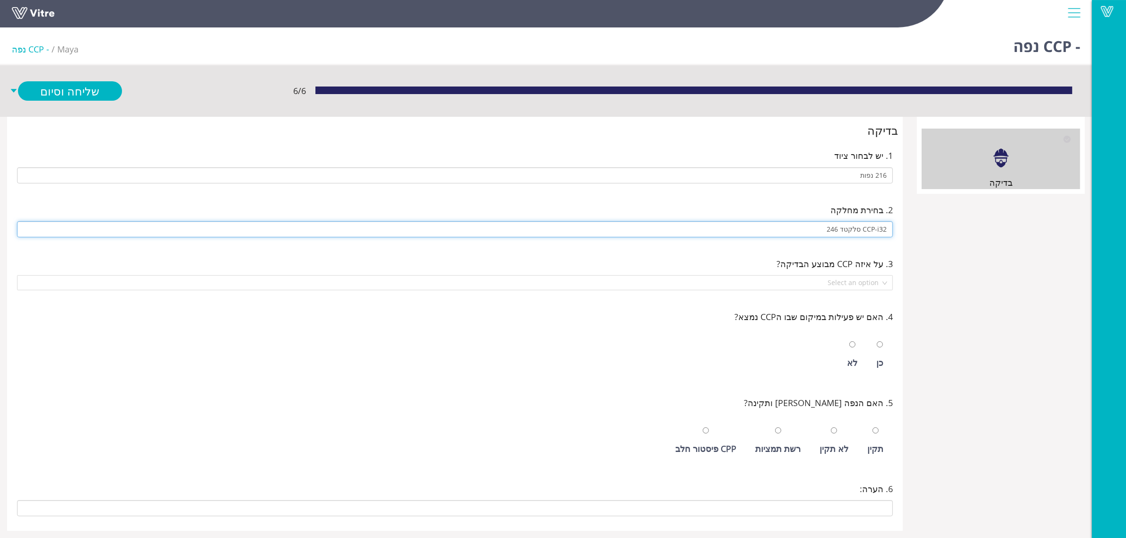
type input "CCP-i32 סלקטד 246"
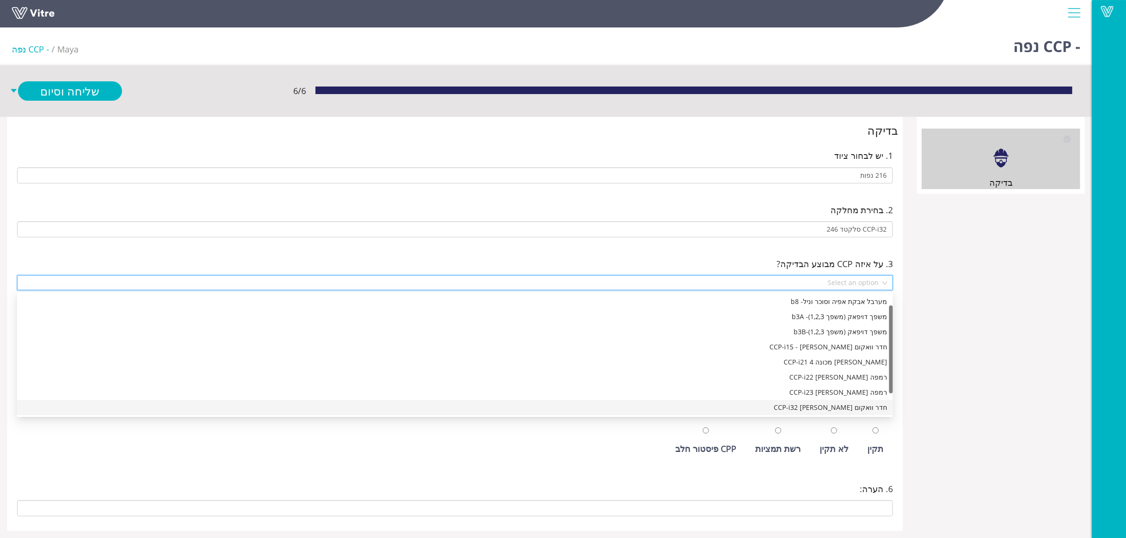
scroll to position [30, 0]
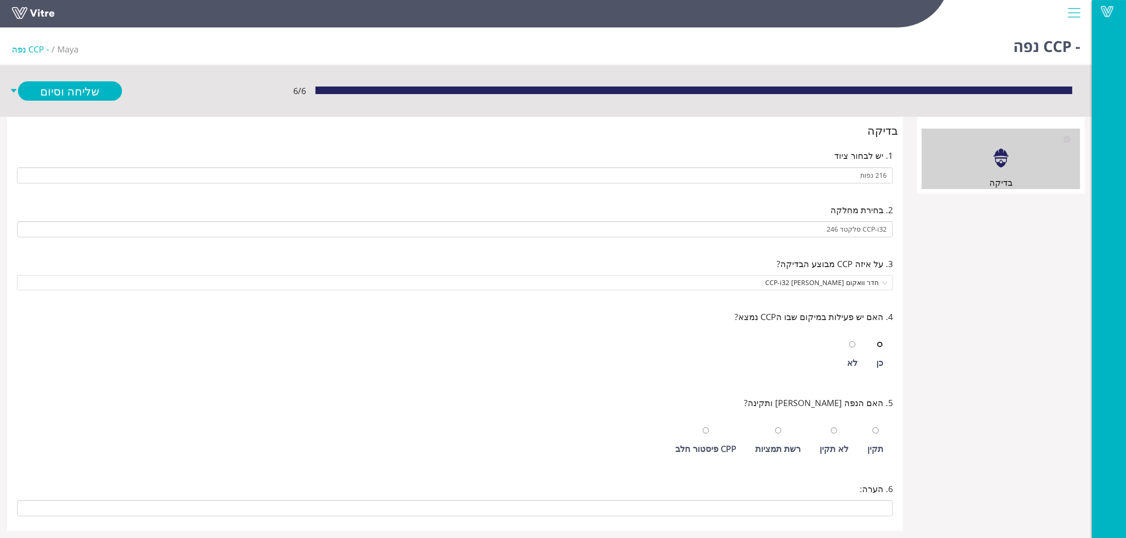
click at [877, 341] on input "radio" at bounding box center [880, 344] width 6 height 6
radio input "true"
click at [872, 428] on input "radio" at bounding box center [875, 431] width 6 height 6
radio input "true"
click at [804, 279] on span "חדר וואקום [PERSON_NAME] CCP-i32" at bounding box center [455, 283] width 864 height 14
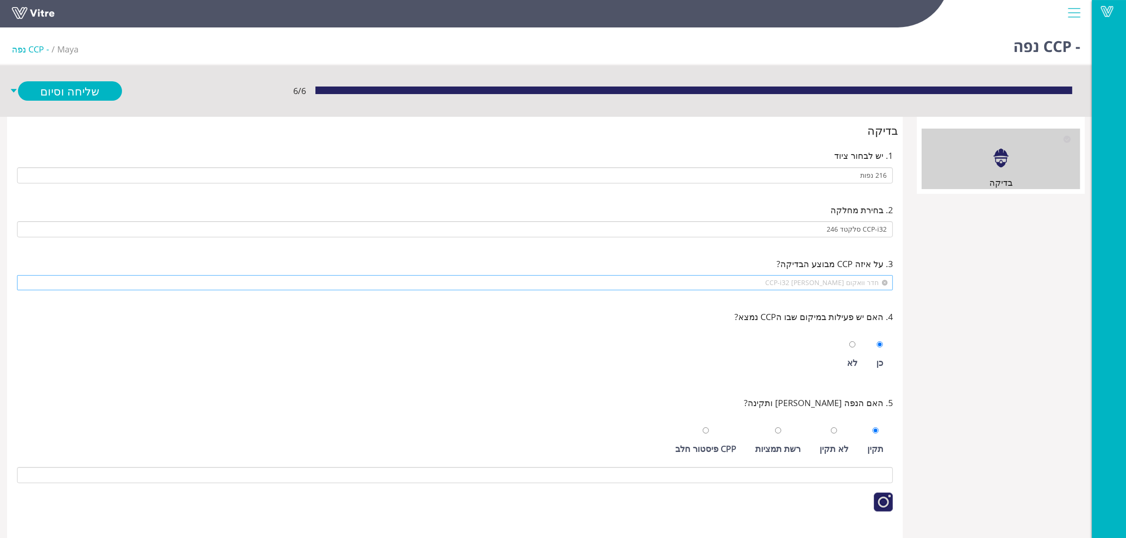
scroll to position [15, 0]
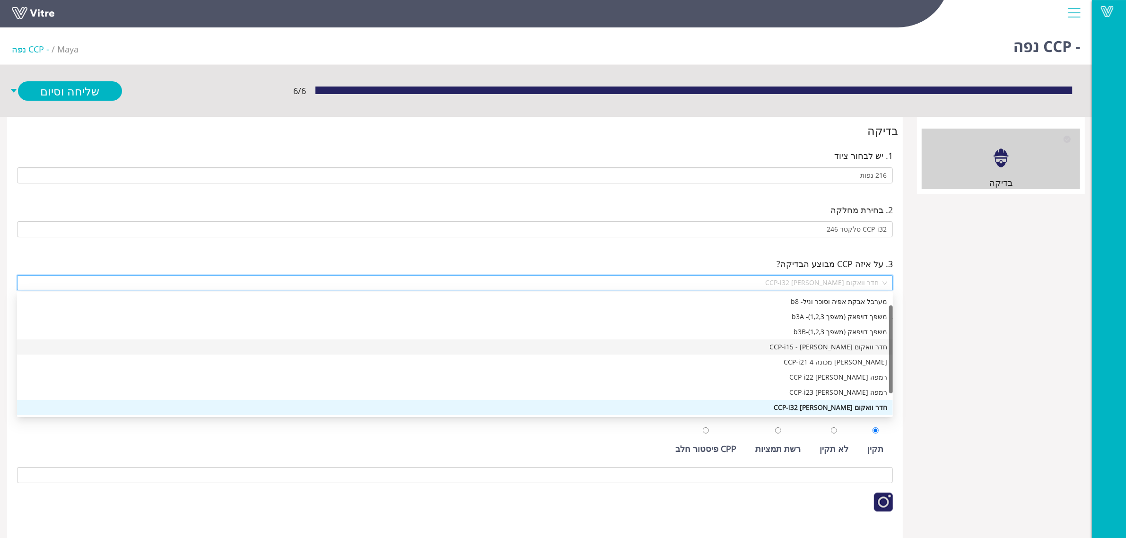
click at [824, 348] on div "חדר וואקום [PERSON_NAME] - CCP-i15" at bounding box center [455, 347] width 864 height 10
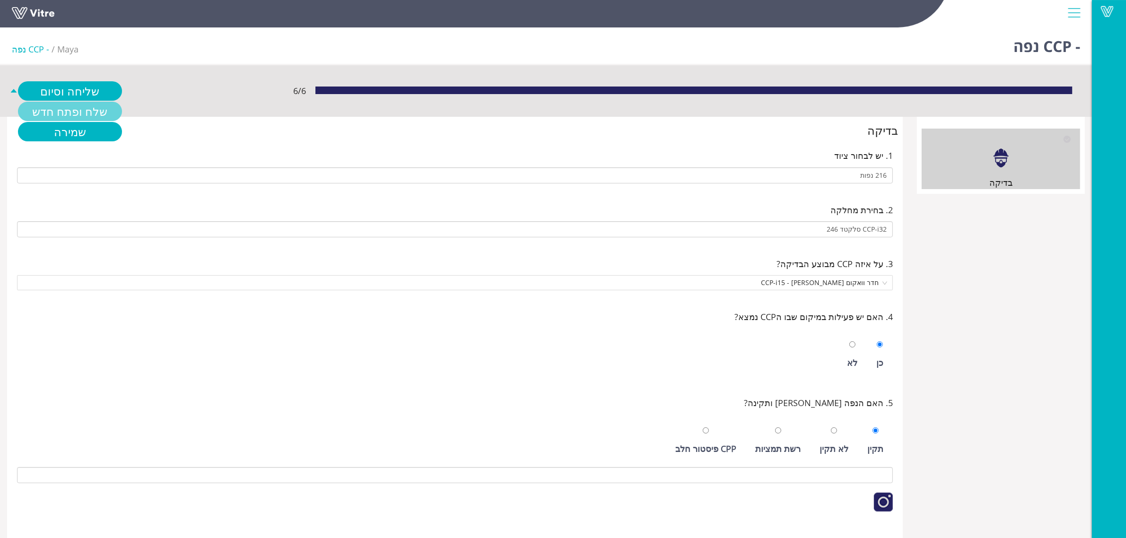
click at [72, 112] on link "שלח ופתח חדש" at bounding box center [70, 111] width 104 height 19
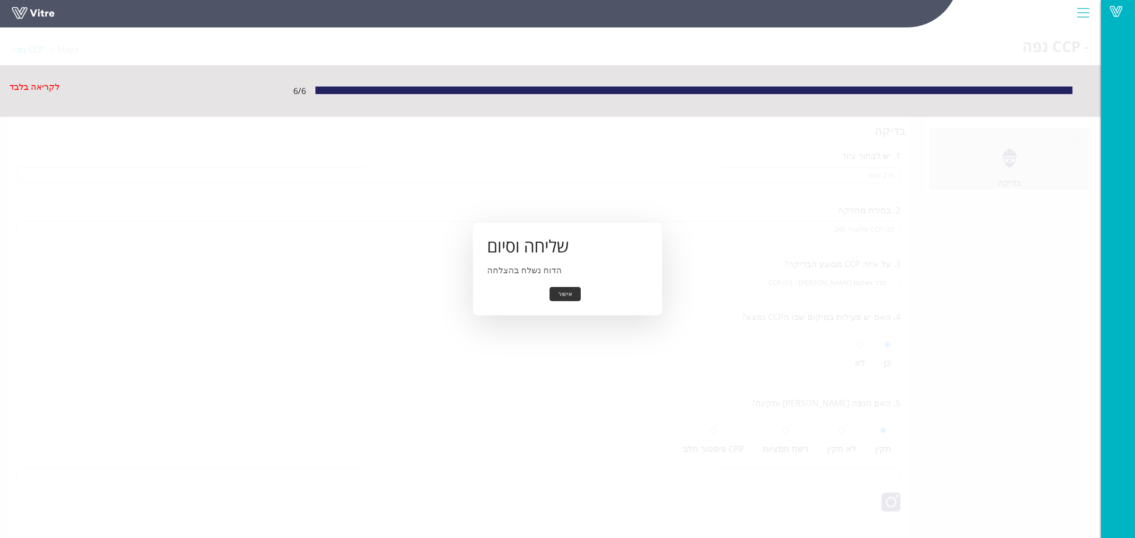
click at [563, 289] on button "אישור" at bounding box center [565, 294] width 31 height 15
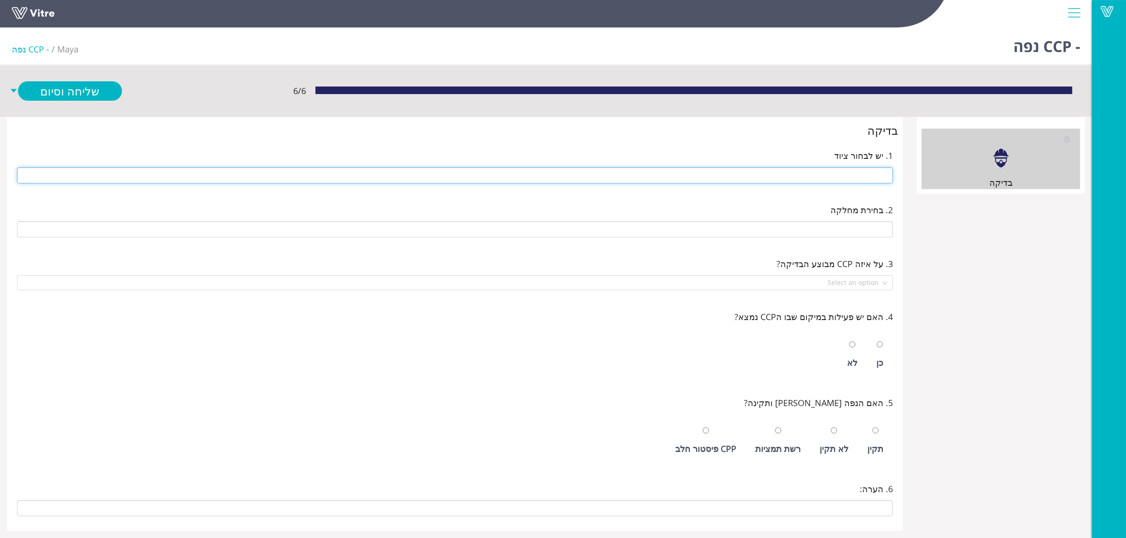
click at [824, 178] on input "text" at bounding box center [455, 175] width 876 height 16
type input "216 נפות"
type input "E-07 חדר אריזת סלקטד"
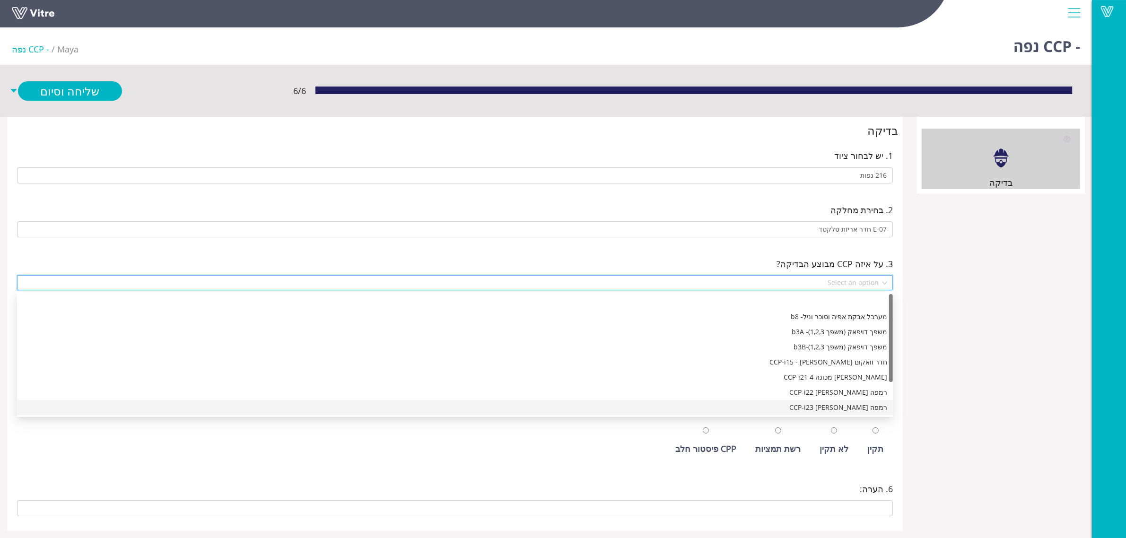
scroll to position [15, 0]
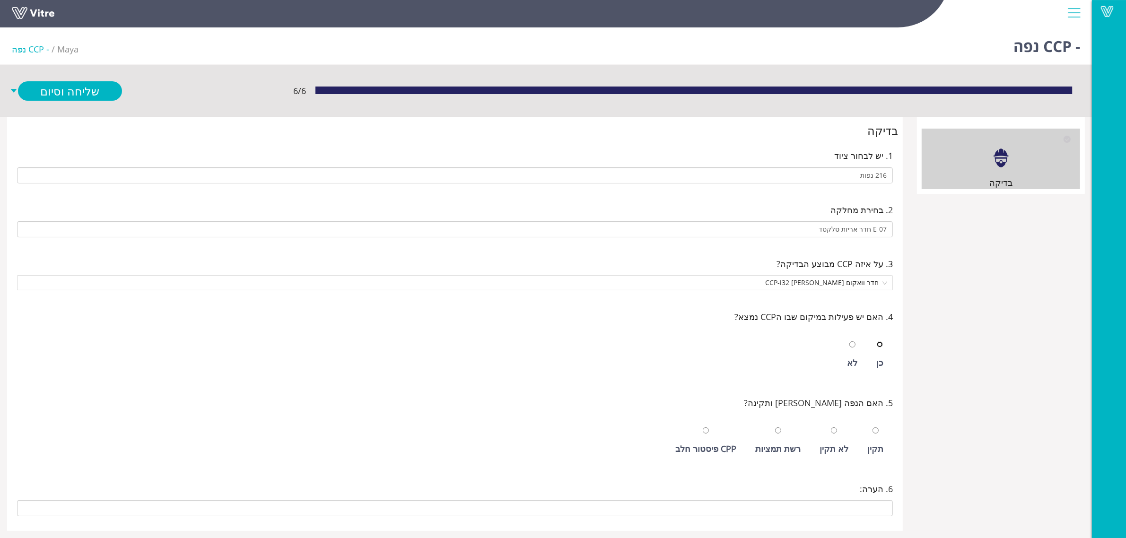
click at [877, 341] on input "radio" at bounding box center [880, 344] width 6 height 6
radio input "true"
click at [872, 428] on input "radio" at bounding box center [875, 431] width 6 height 6
radio input "true"
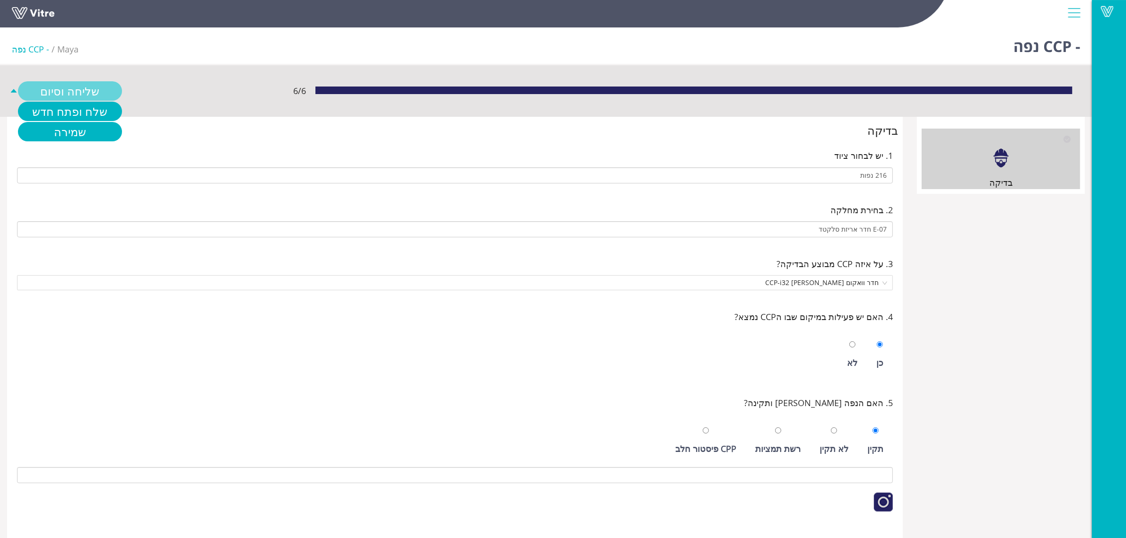
click at [67, 87] on link "שליחה וסיום" at bounding box center [70, 90] width 104 height 19
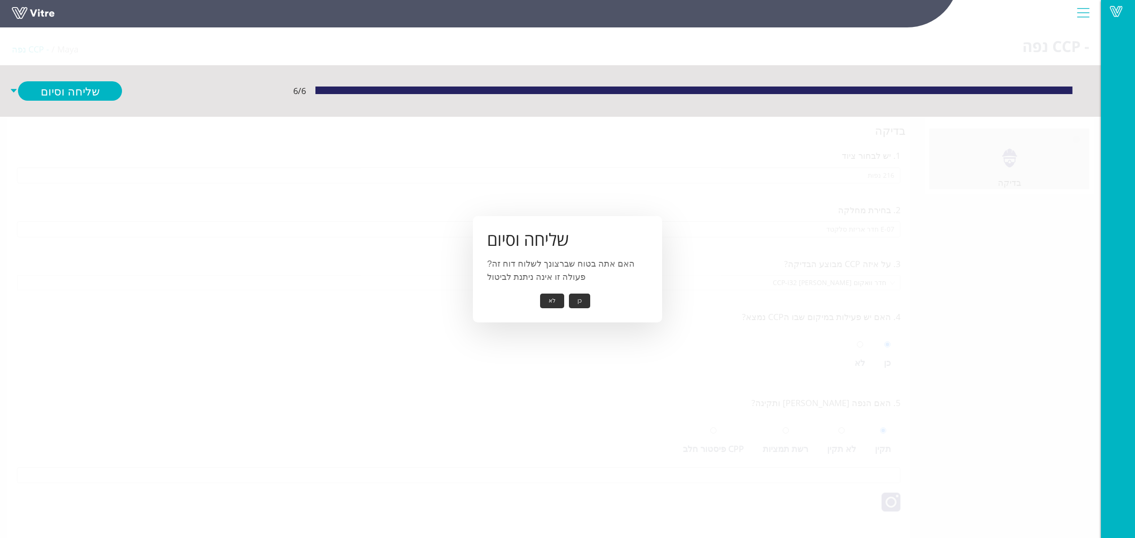
click at [575, 302] on button "כן" at bounding box center [579, 301] width 21 height 15
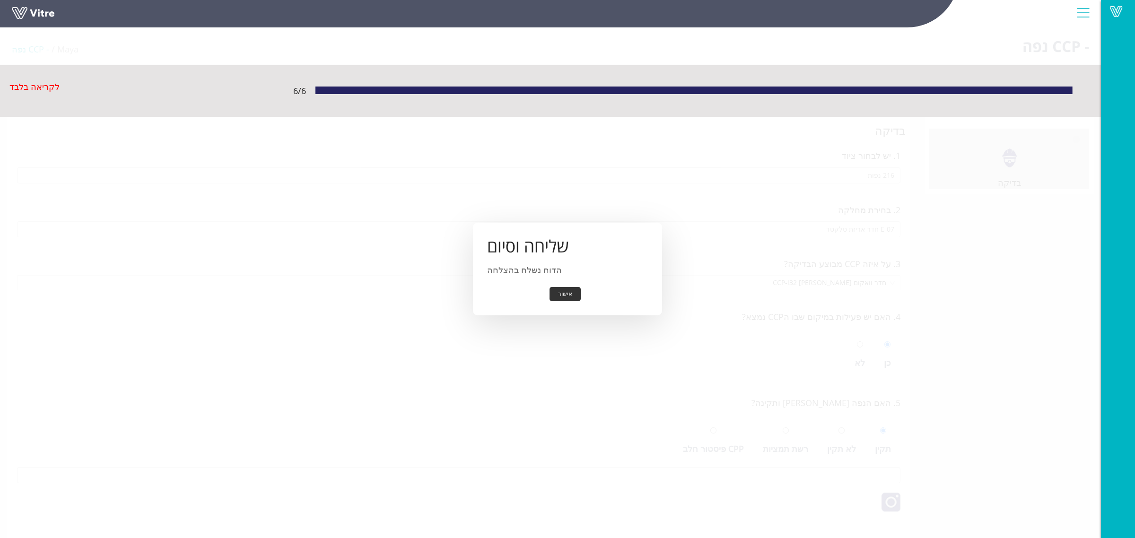
click at [563, 289] on button "אישור" at bounding box center [565, 294] width 31 height 15
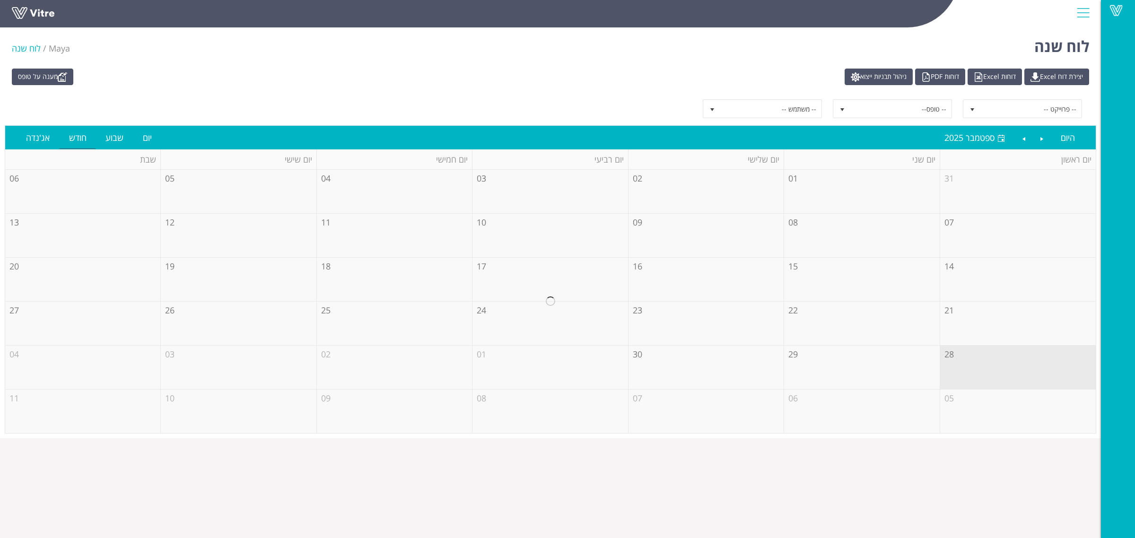
click at [168, 85] on div "מענה על טופס יצירת דוח Excel דוחות Excel דוחות PDF ניהול תבניות ייצוא" at bounding box center [550, 77] width 1091 height 17
